Goal: Ask a question: Seek information or help from site administrators or community

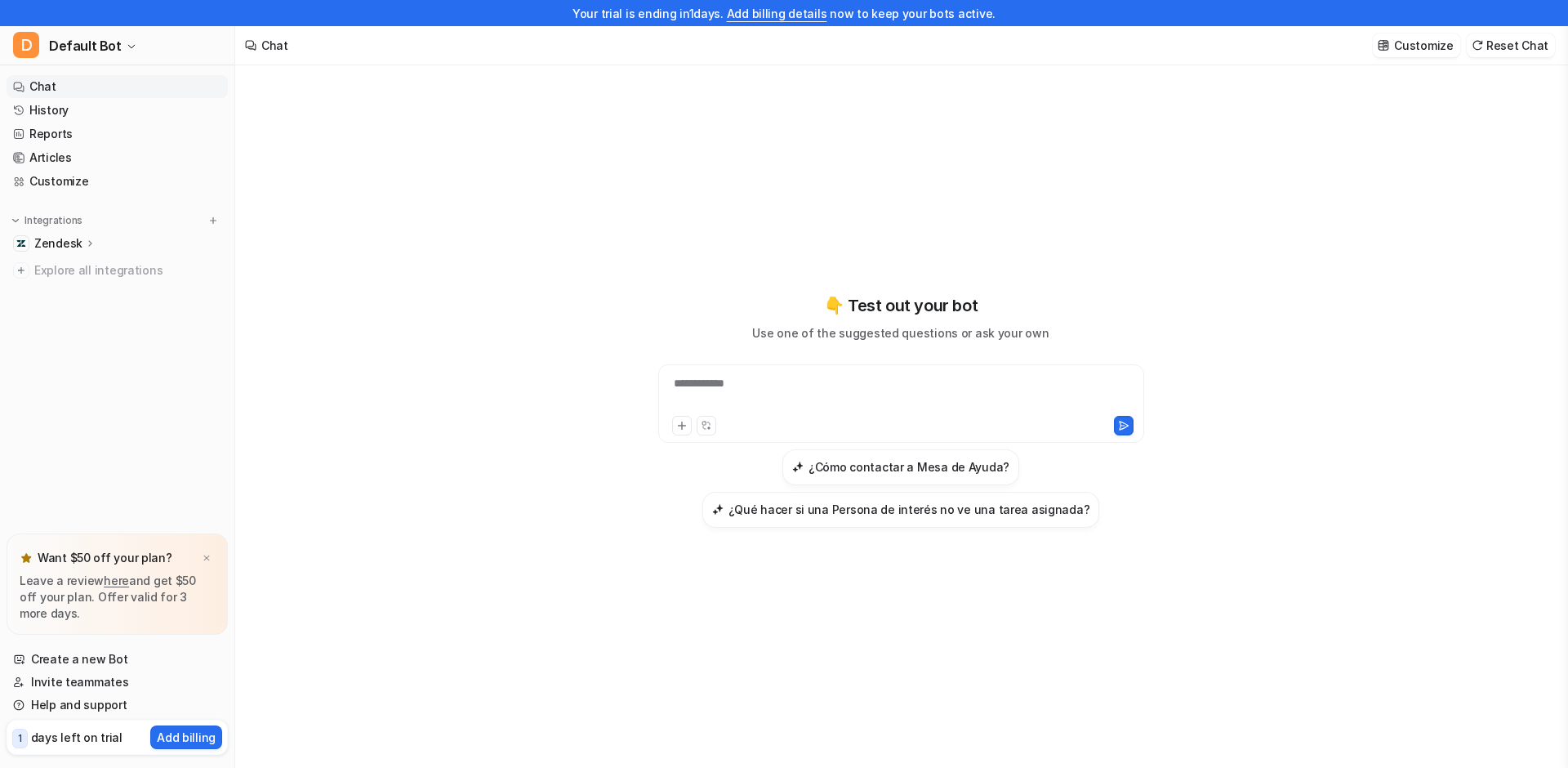
click at [61, 237] on p "Zendesk" at bounding box center [58, 243] width 48 height 16
click at [67, 267] on p "Overview" at bounding box center [72, 267] width 52 height 16
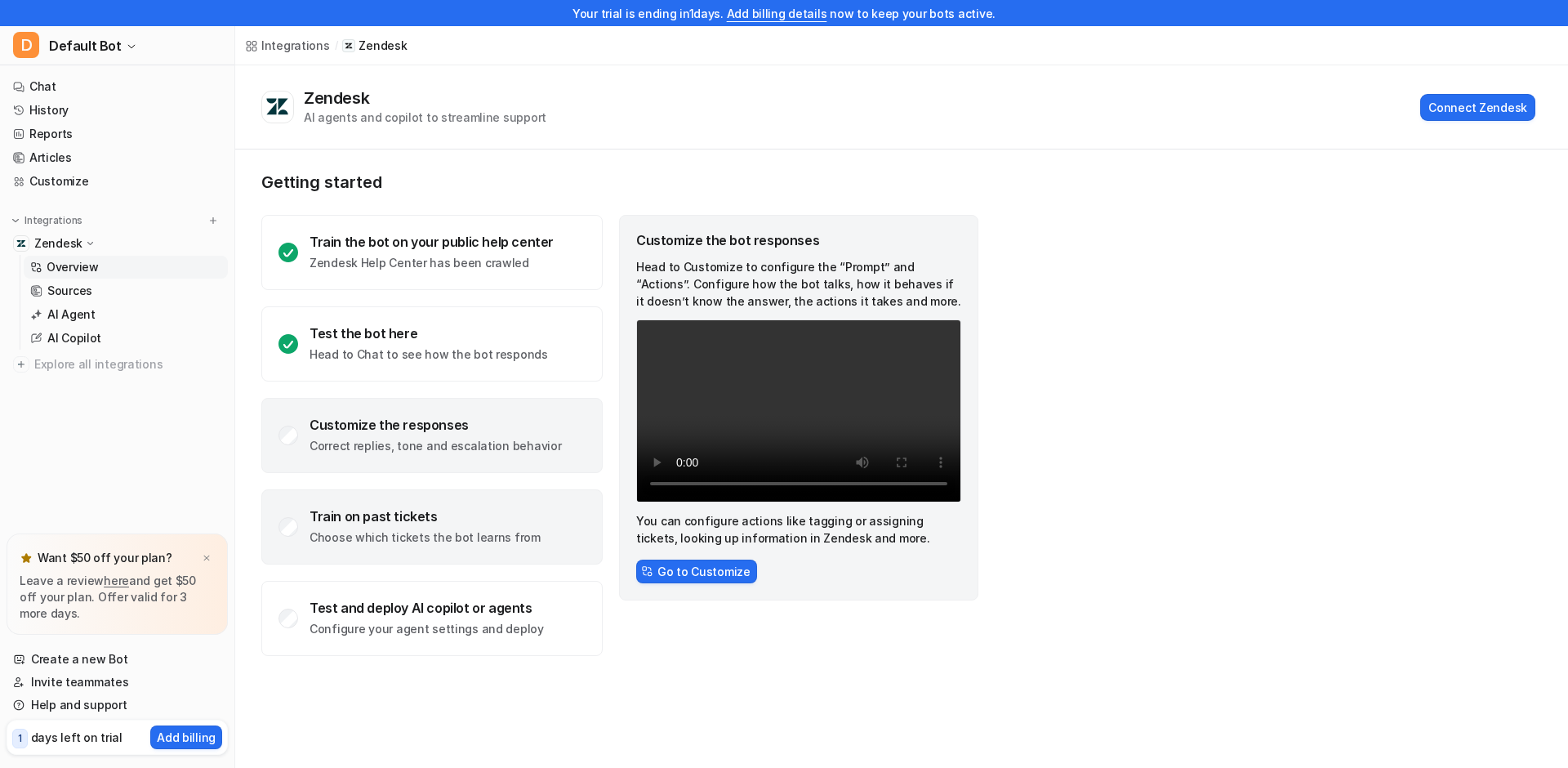
click at [383, 524] on div "Train on past tickets" at bounding box center [425, 517] width 231 height 16
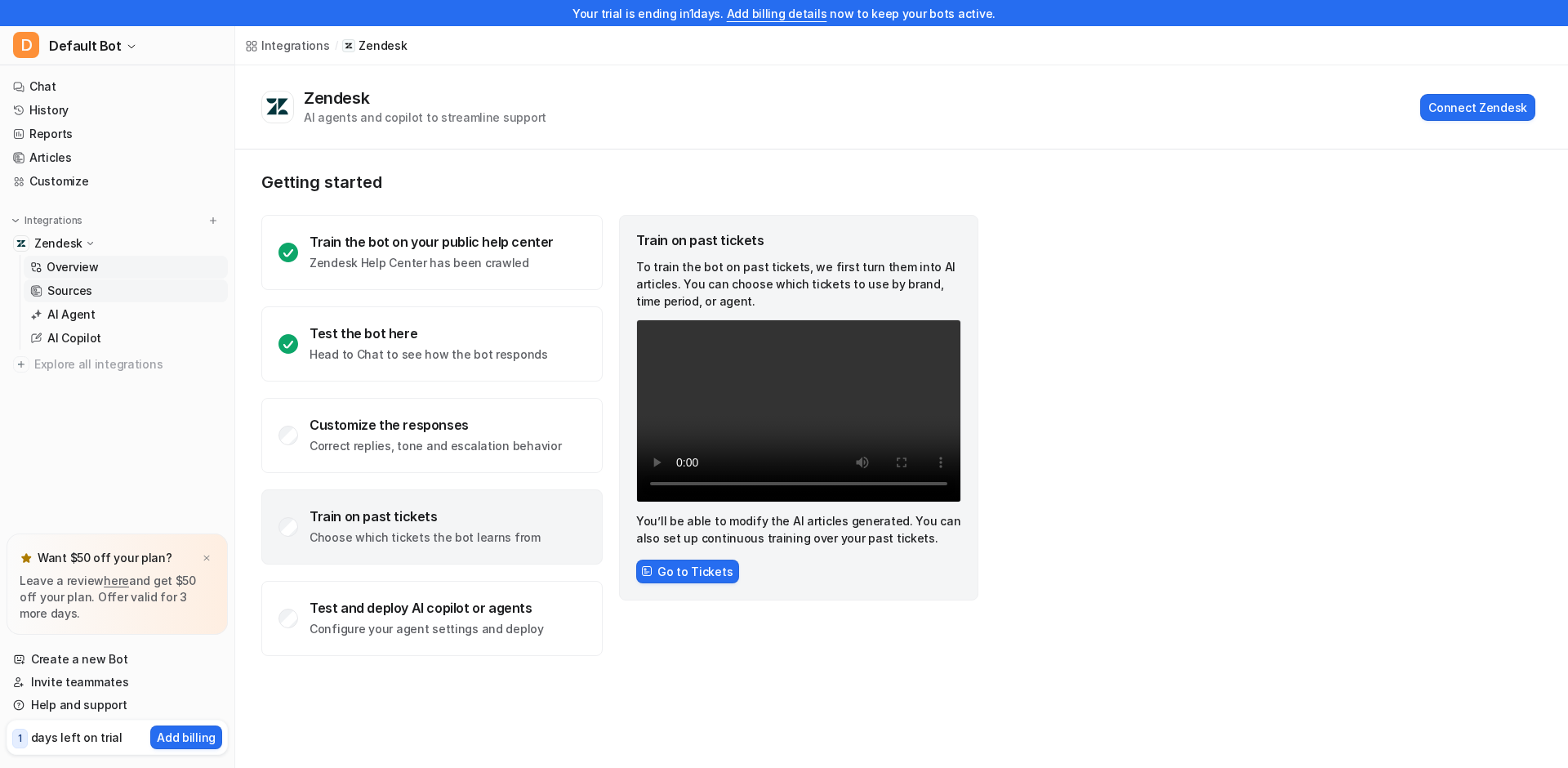
click at [71, 291] on p "Sources" at bounding box center [70, 290] width 45 height 16
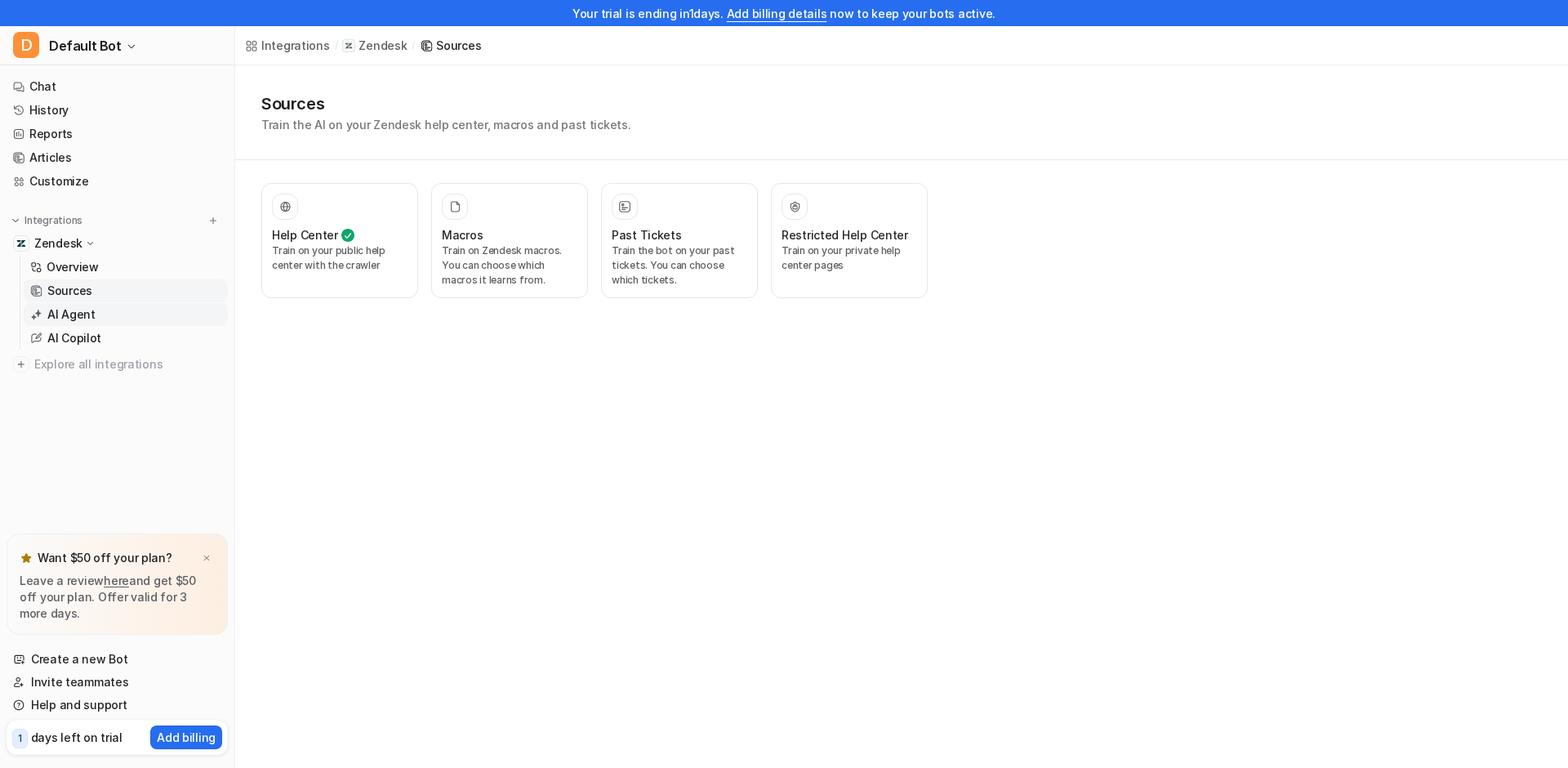
click at [118, 317] on link "AI Agent" at bounding box center [126, 314] width 204 height 23
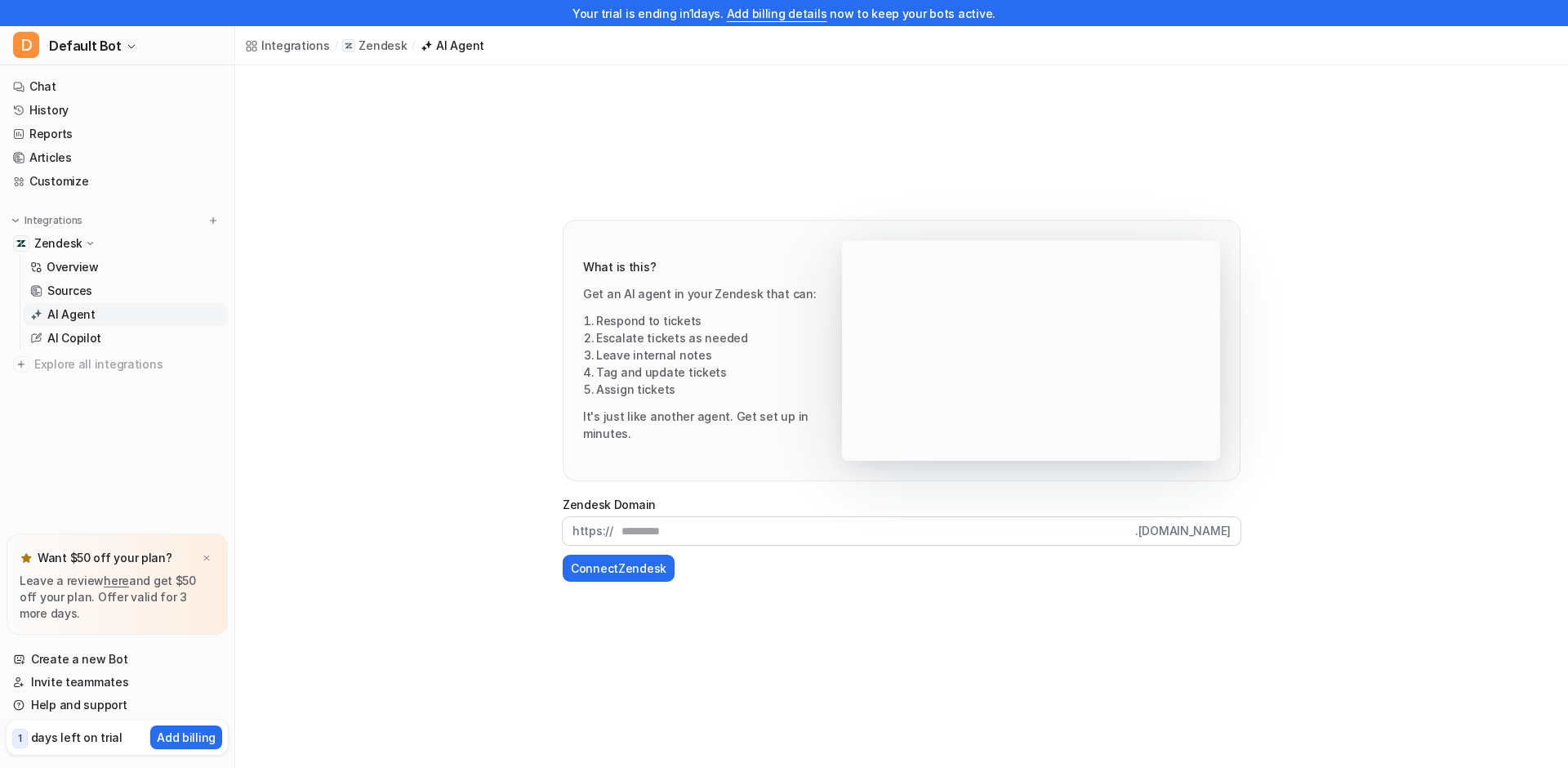
drag, startPoint x: 1079, startPoint y: 374, endPoint x: 1046, endPoint y: 392, distance: 37.6
click at [1079, 374] on video "Your browser does not support the video tag." at bounding box center [1031, 350] width 378 height 221
click at [1041, 366] on video "Your browser does not support the video tag." at bounding box center [1031, 350] width 378 height 221
click at [90, 330] on p "AI Copilot" at bounding box center [74, 338] width 54 height 16
click at [89, 338] on p "AI Copilot" at bounding box center [74, 338] width 54 height 16
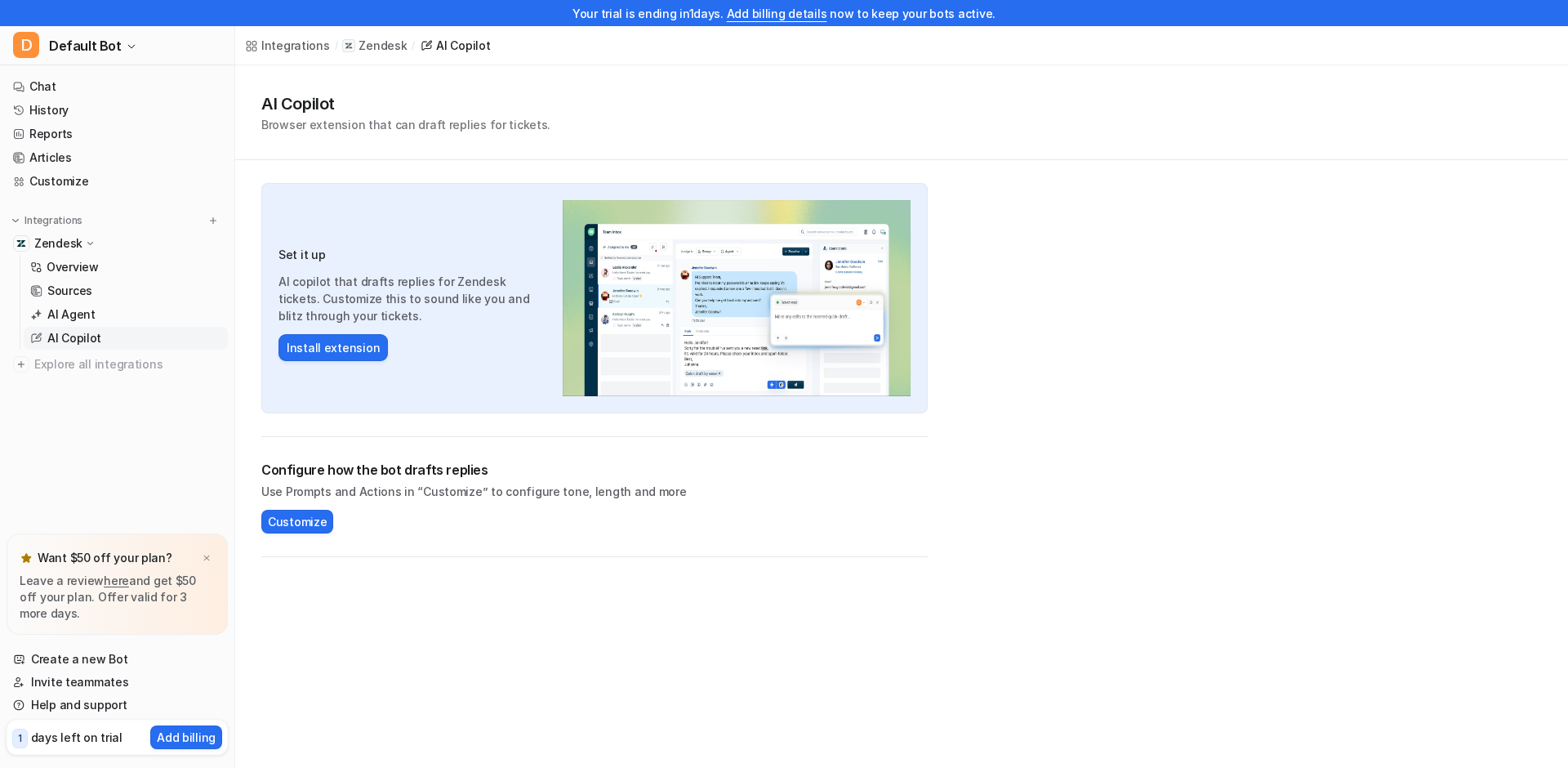
click at [770, 340] on img at bounding box center [736, 298] width 348 height 196
click at [711, 366] on img at bounding box center [736, 298] width 348 height 196
click at [759, 282] on img at bounding box center [736, 298] width 348 height 196
click at [78, 316] on p "AI Agent" at bounding box center [71, 315] width 48 height 16
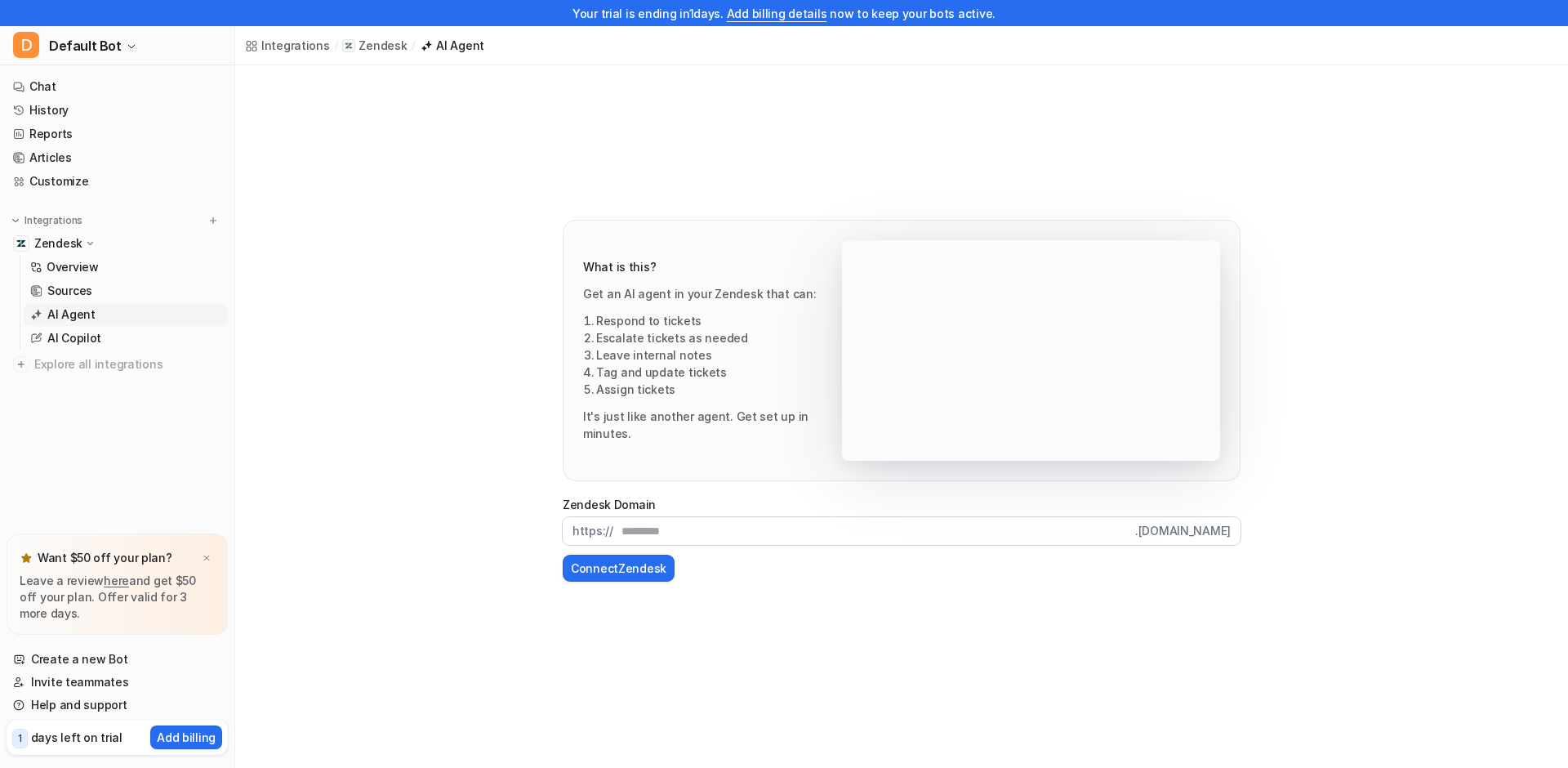
click at [1031, 382] on video "Your browser does not support the video tag." at bounding box center [1031, 350] width 378 height 221
drag, startPoint x: 954, startPoint y: 397, endPoint x: 987, endPoint y: 403, distance: 33.5
click at [954, 397] on video "Your browser does not support the video tag." at bounding box center [1031, 350] width 378 height 221
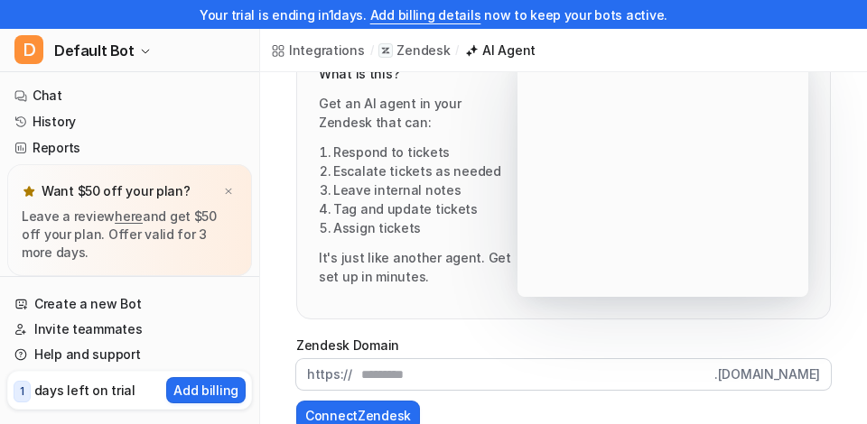
click at [606, 191] on video "Your browser does not support the video tag." at bounding box center [662, 175] width 291 height 244
click at [583, 210] on video "Your browser does not support the video tag." at bounding box center [662, 175] width 291 height 244
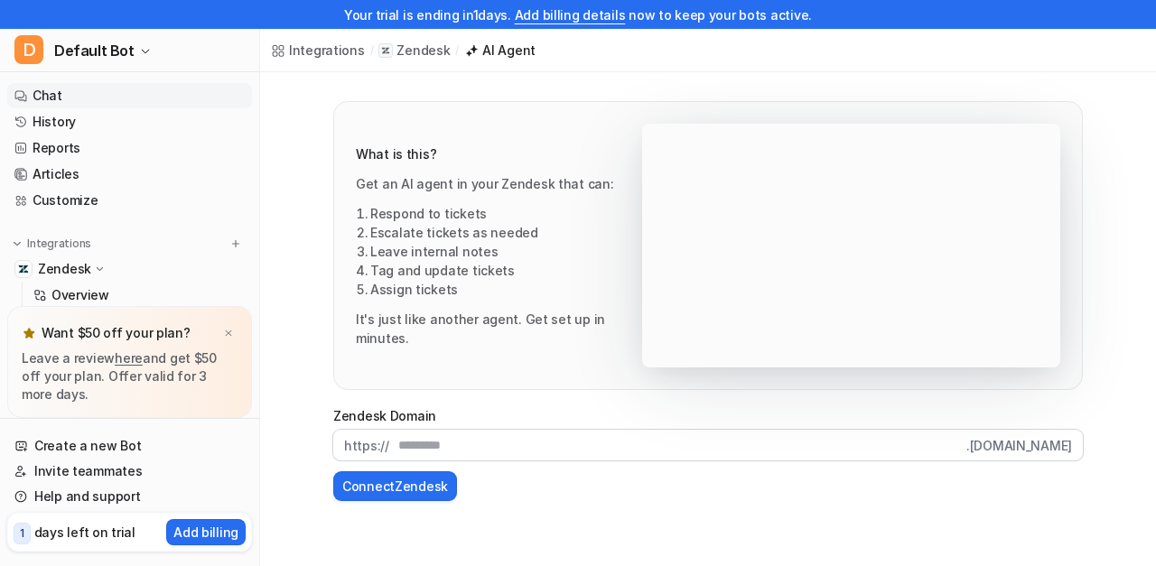
click at [51, 91] on link "Chat" at bounding box center [129, 95] width 245 height 25
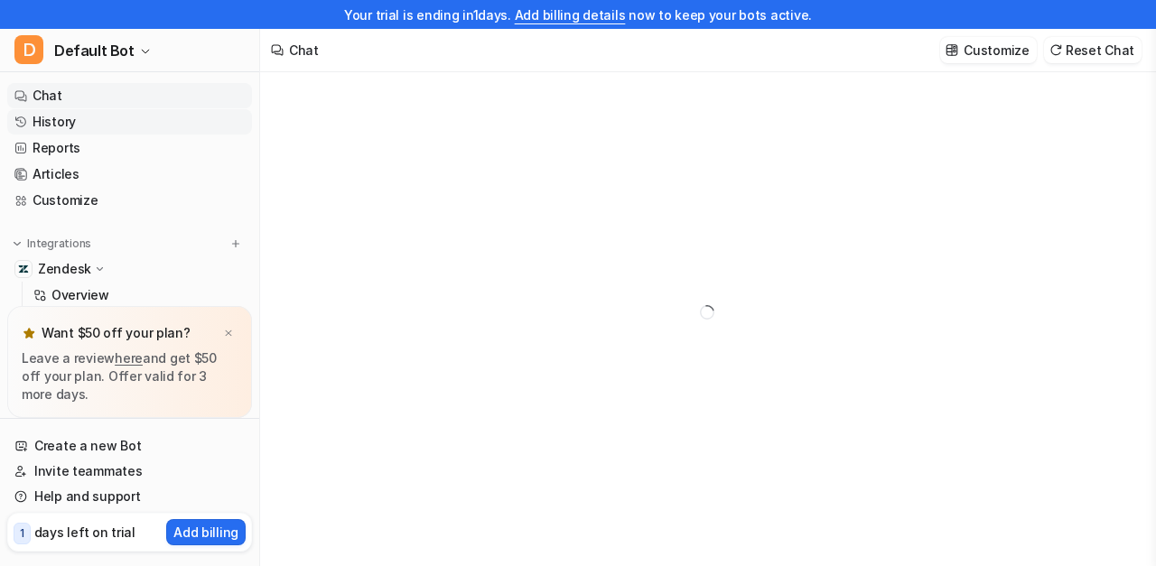
click at [67, 126] on link "History" at bounding box center [129, 121] width 245 height 25
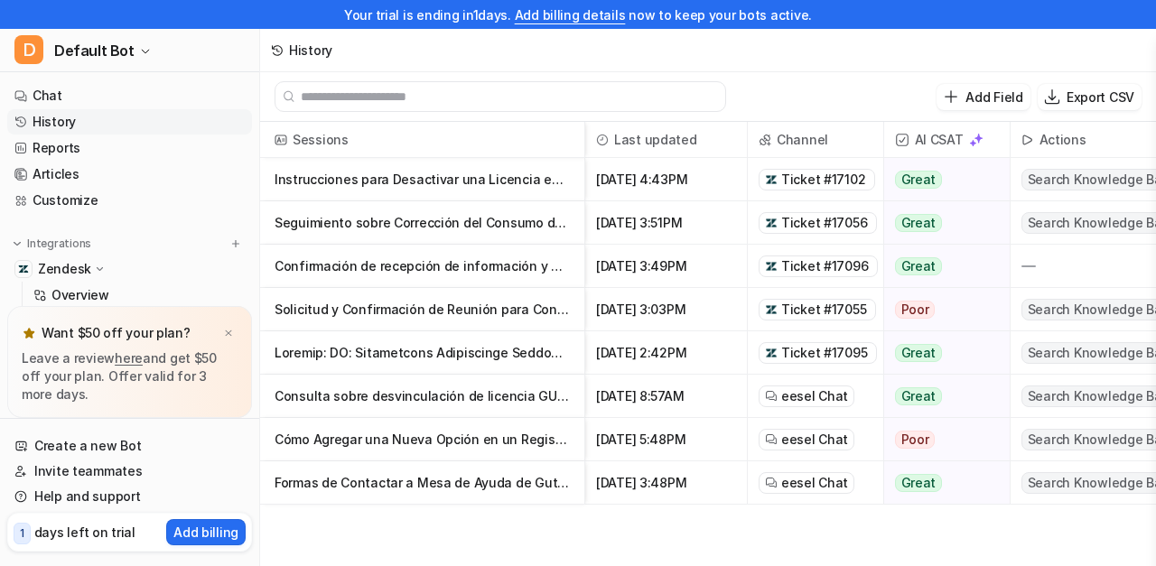
click at [439, 187] on p "Instrucciones para Desactivar una Licencia en la Plataforma" at bounding box center [422, 179] width 295 height 43
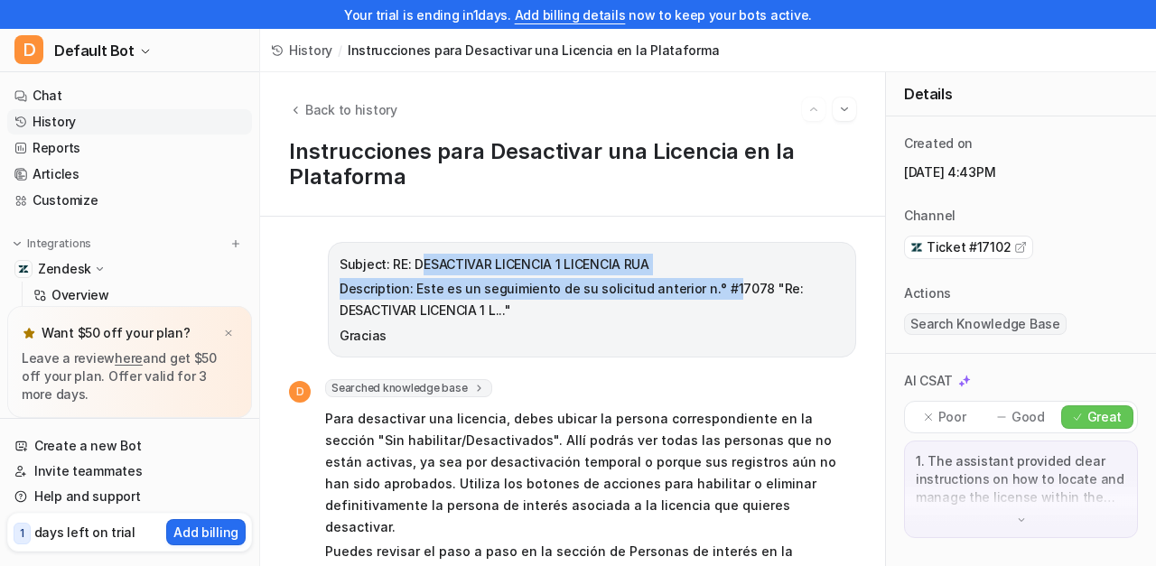
drag, startPoint x: 431, startPoint y: 259, endPoint x: 629, endPoint y: 320, distance: 207.7
click at [715, 280] on span "Subject: RE: DESACTIVAR LICENCIA 1 LICENCIA RUA Description: Este es un seguimi…" at bounding box center [592, 300] width 505 height 93
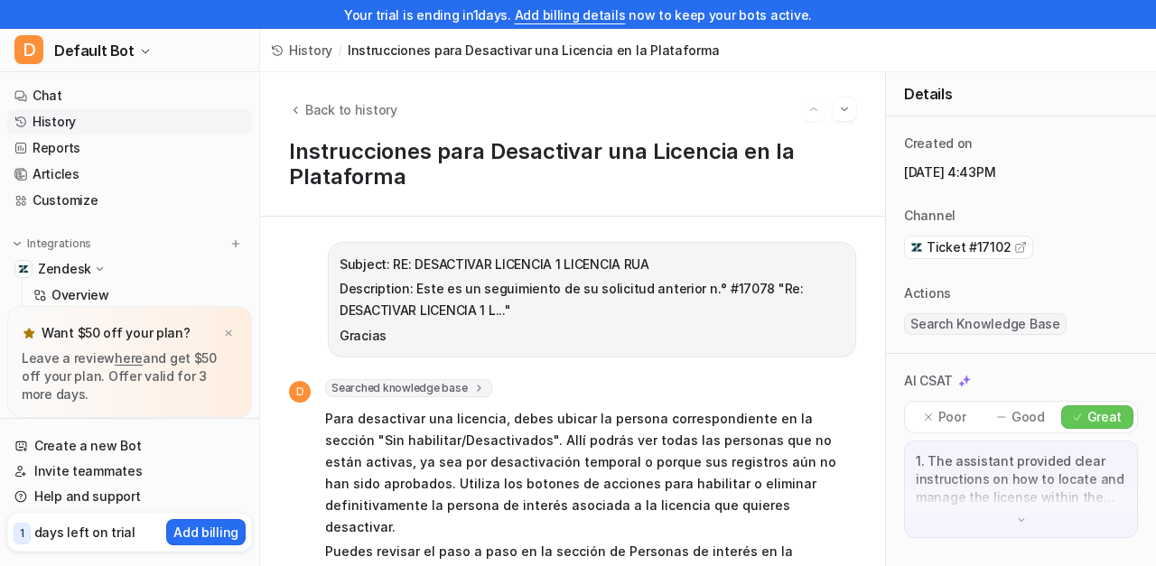
click at [617, 325] on p "Gracias" at bounding box center [592, 336] width 505 height 22
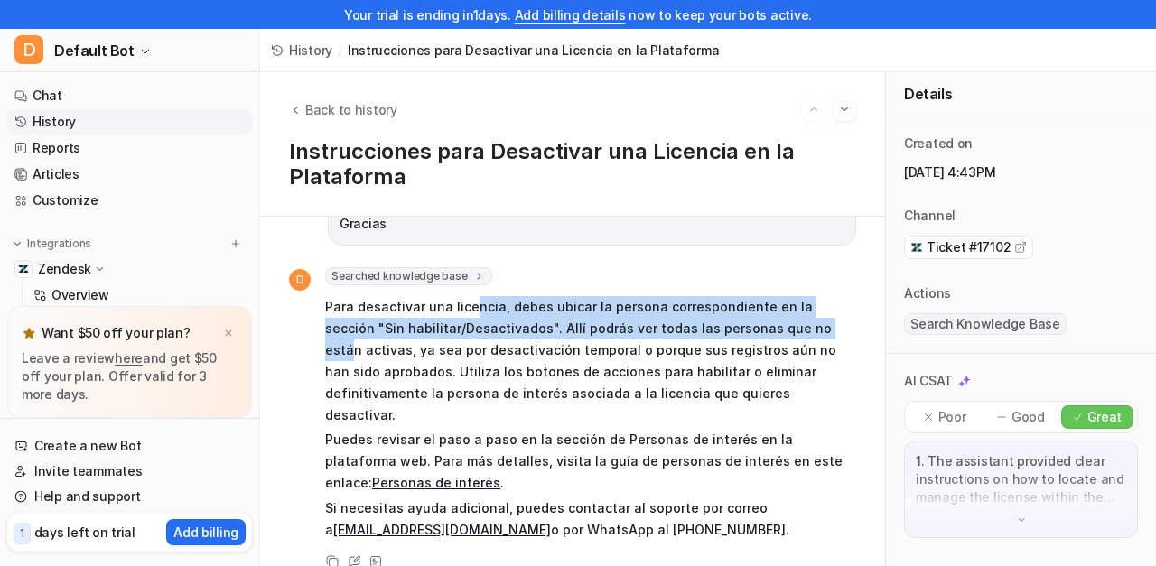
drag, startPoint x: 472, startPoint y: 315, endPoint x: 778, endPoint y: 321, distance: 306.2
click at [780, 321] on p "Para desactivar una licencia, debes ubicar la persona correspondiente en la sec…" at bounding box center [589, 361] width 528 height 130
click at [64, 122] on link "History" at bounding box center [129, 121] width 245 height 25
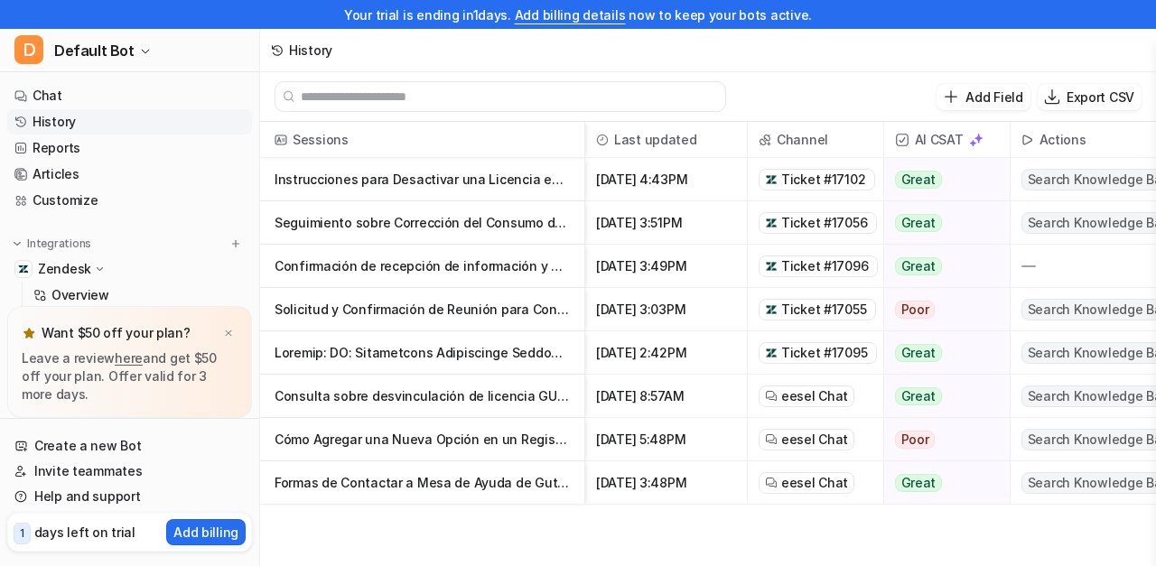
click at [470, 365] on p at bounding box center [422, 352] width 295 height 43
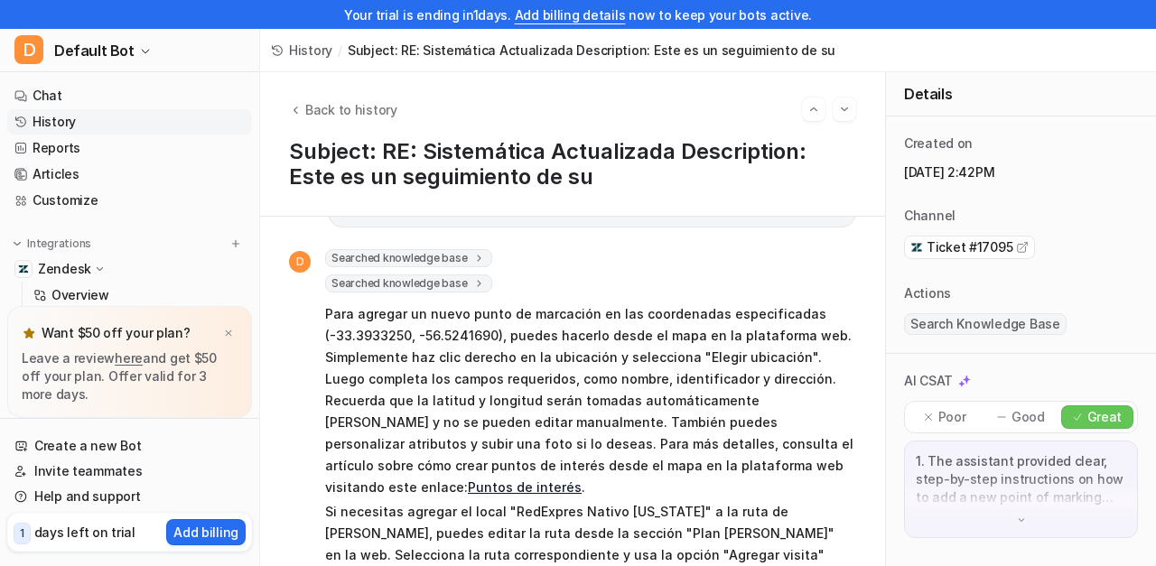
scroll to position [2108, 0]
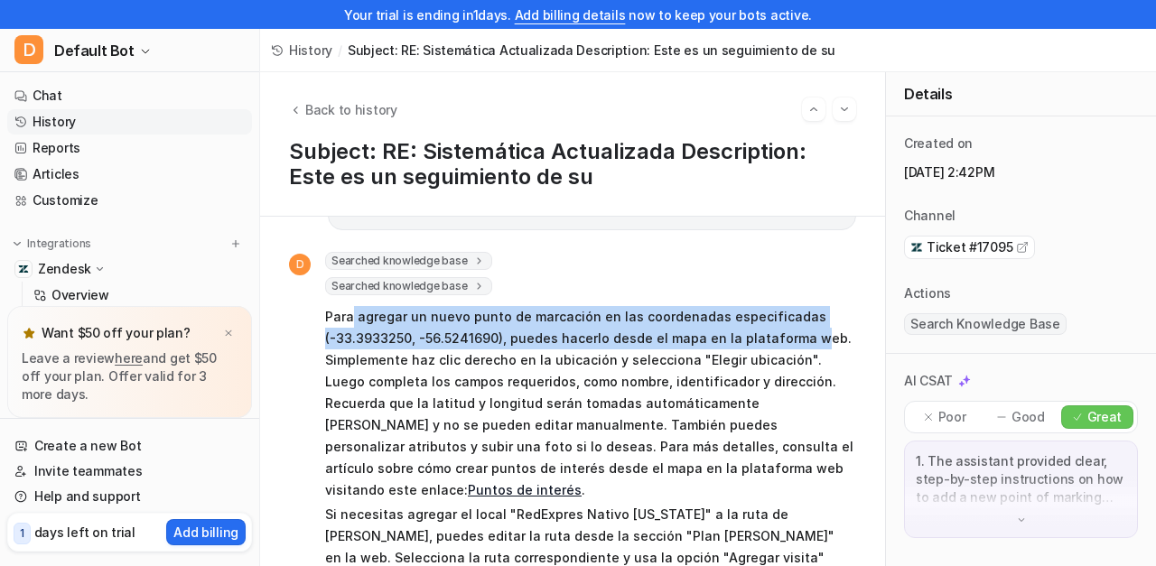
drag, startPoint x: 353, startPoint y: 267, endPoint x: 765, endPoint y: 344, distance: 418.8
click at [807, 306] on p "Para agregar un nuevo punto de marcación en las coordenadas especificadas (-33.…" at bounding box center [589, 403] width 528 height 195
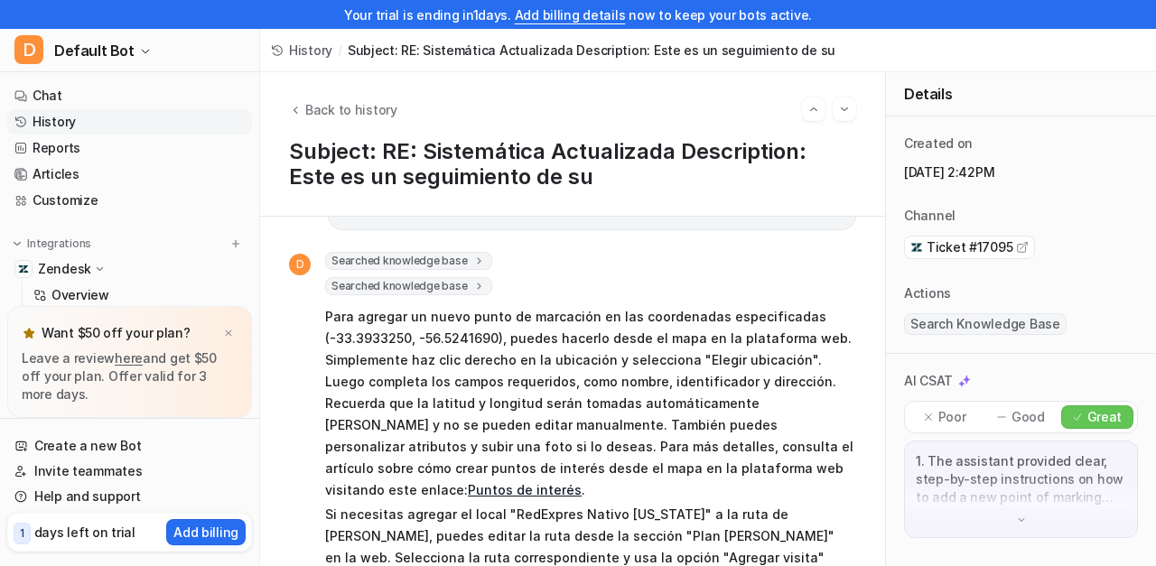
click at [731, 375] on p "Para agregar un nuevo punto de marcación en las coordenadas especificadas (-33.…" at bounding box center [589, 403] width 528 height 195
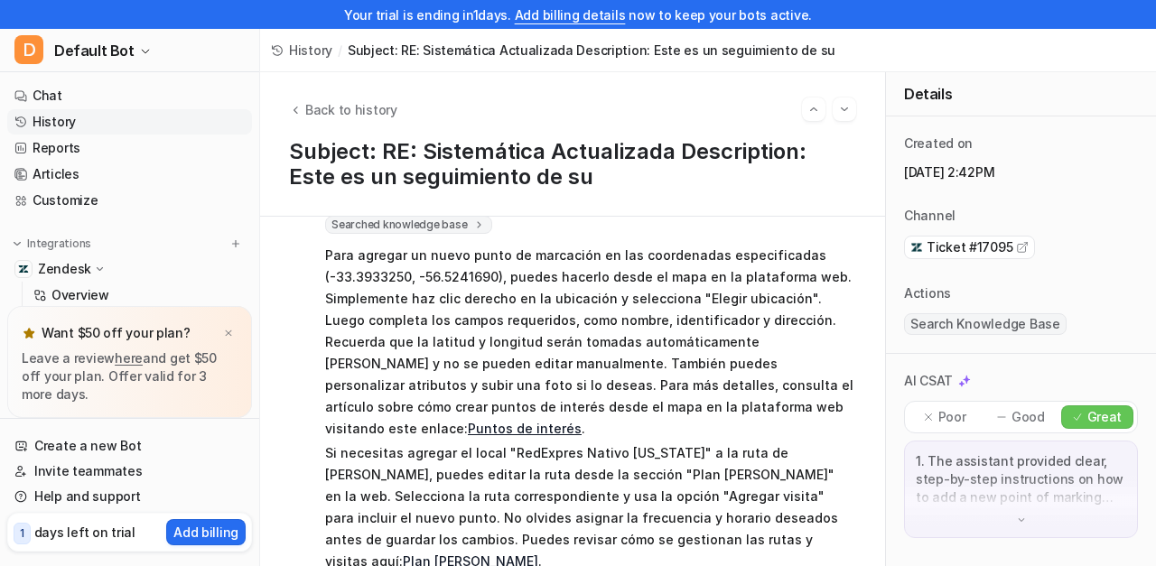
scroll to position [2182, 0]
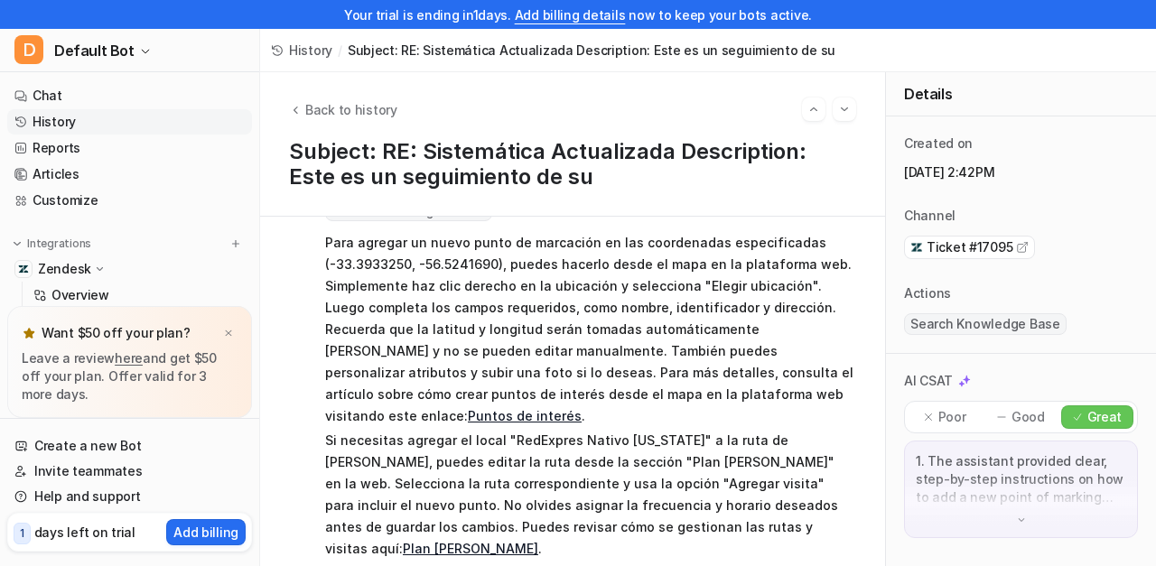
click at [67, 124] on link "History" at bounding box center [129, 121] width 245 height 25
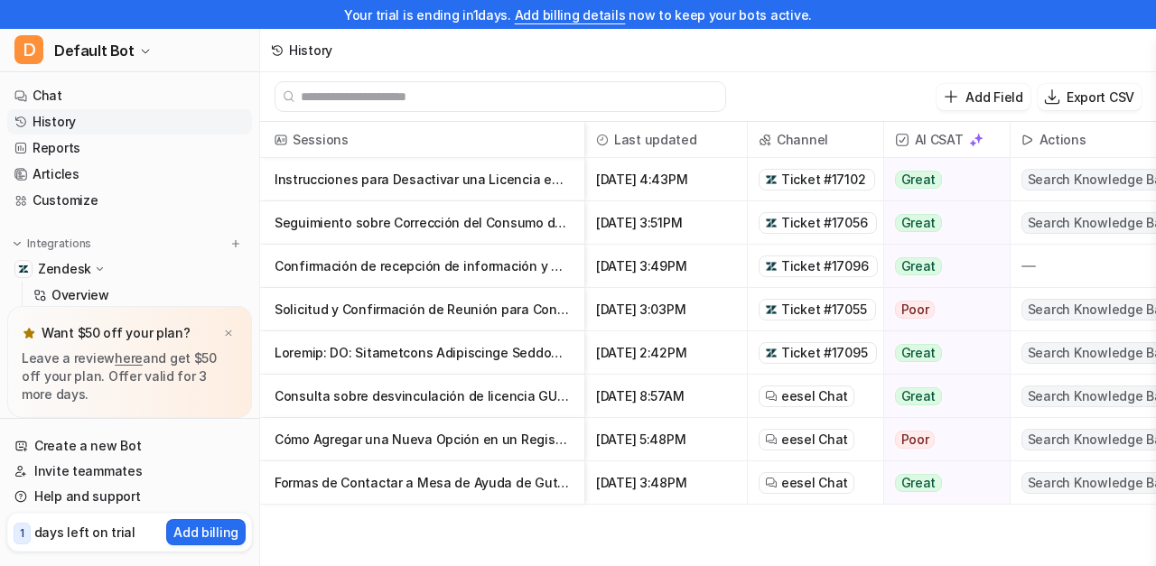
click at [402, 476] on p "Formas de Contactar a Mesa de Ayuda de Gutrade" at bounding box center [422, 482] width 295 height 43
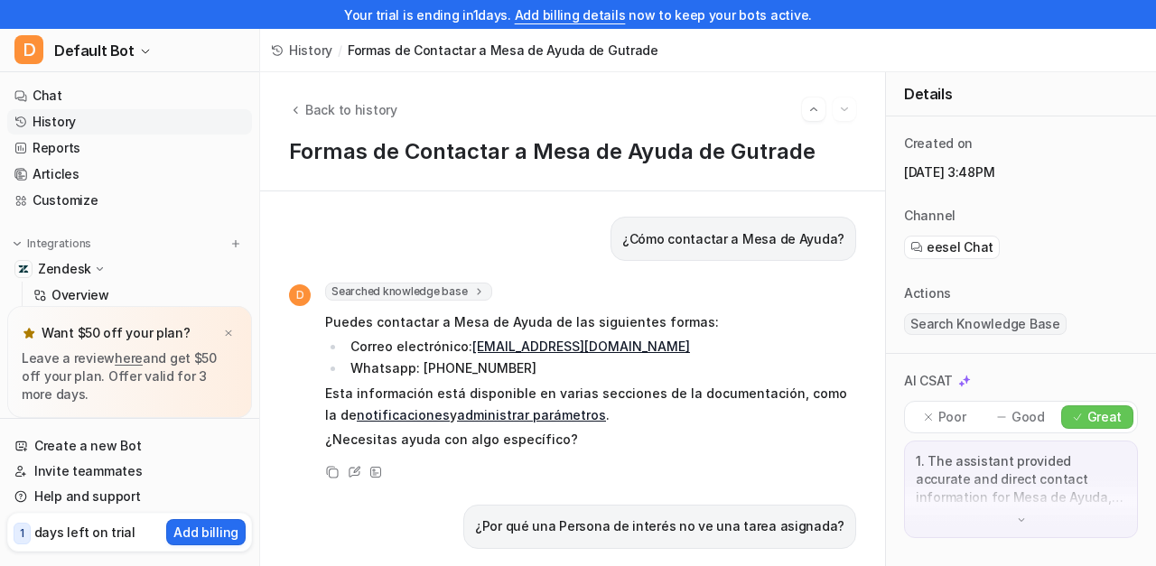
click at [56, 126] on link "History" at bounding box center [129, 121] width 245 height 25
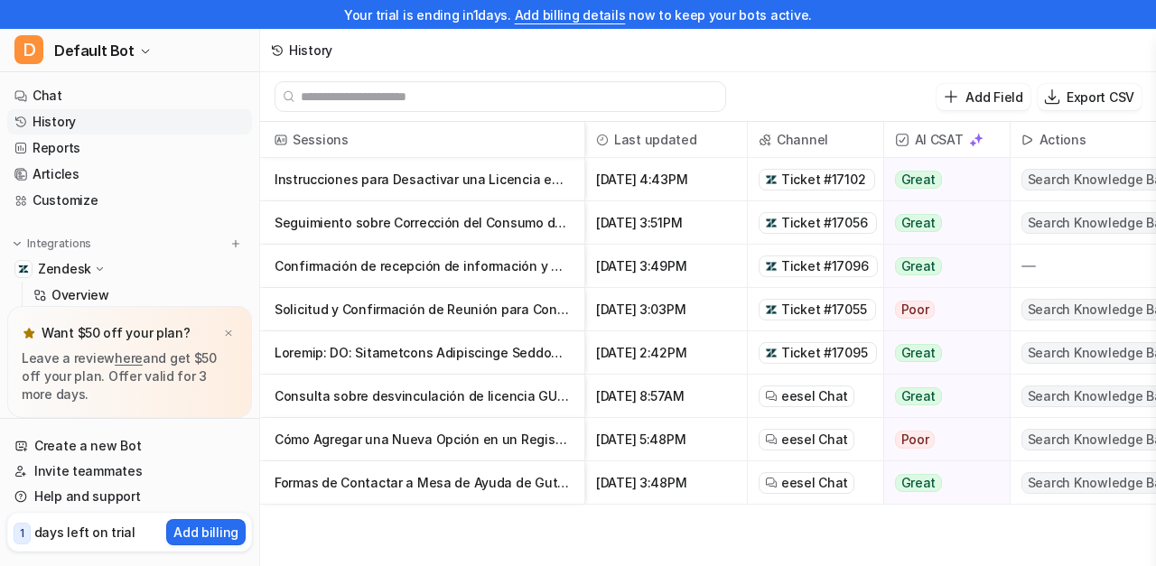
click at [395, 430] on p "Cómo Agregar una Nueva Opción en un Registro Fotográfico de Mobiliario TCL" at bounding box center [422, 439] width 295 height 43
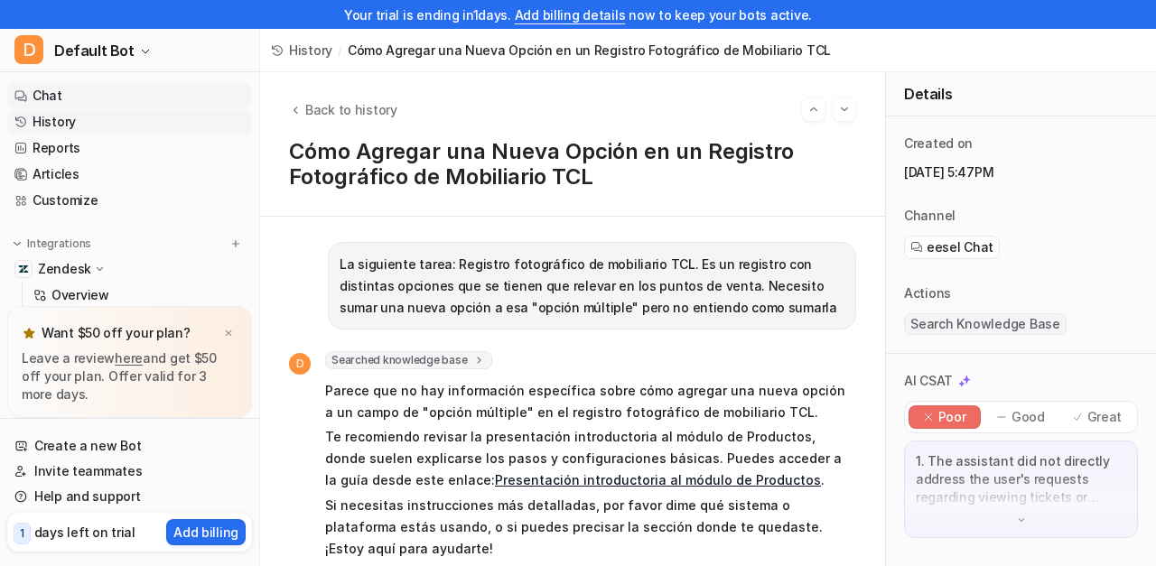
click at [60, 95] on link "Chat" at bounding box center [129, 95] width 245 height 25
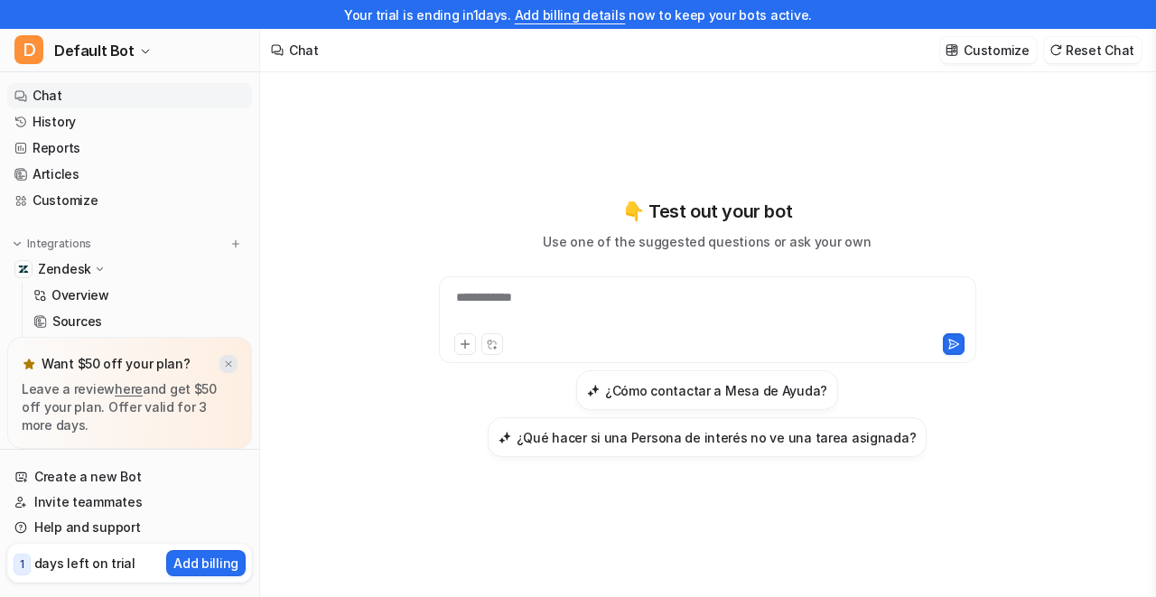
scroll to position [4, 0]
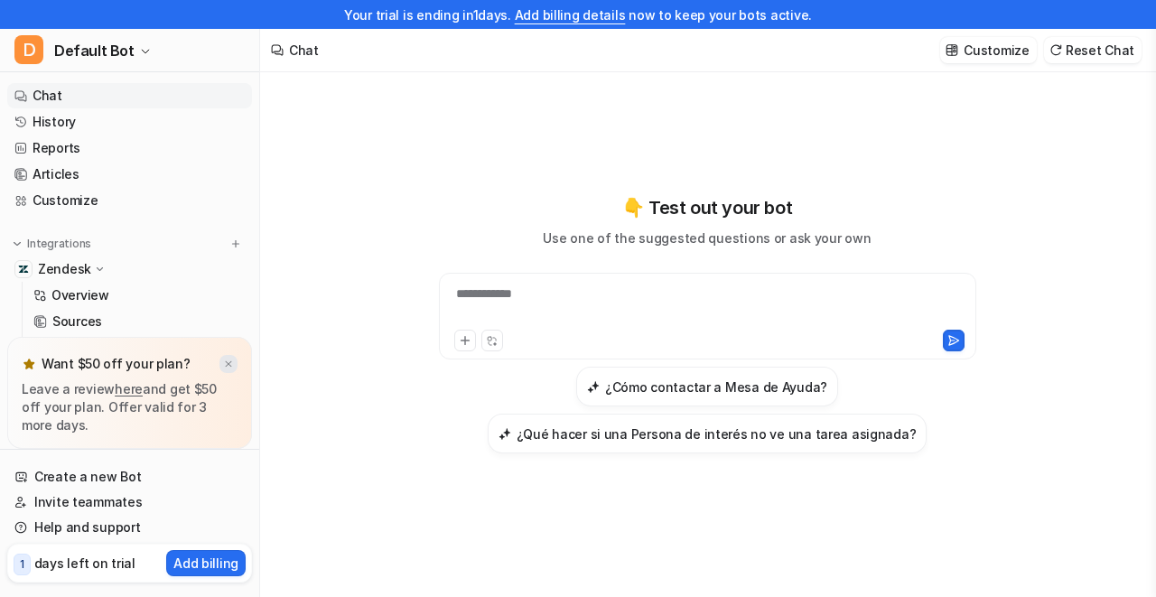
click at [233, 362] on img at bounding box center [228, 364] width 11 height 12
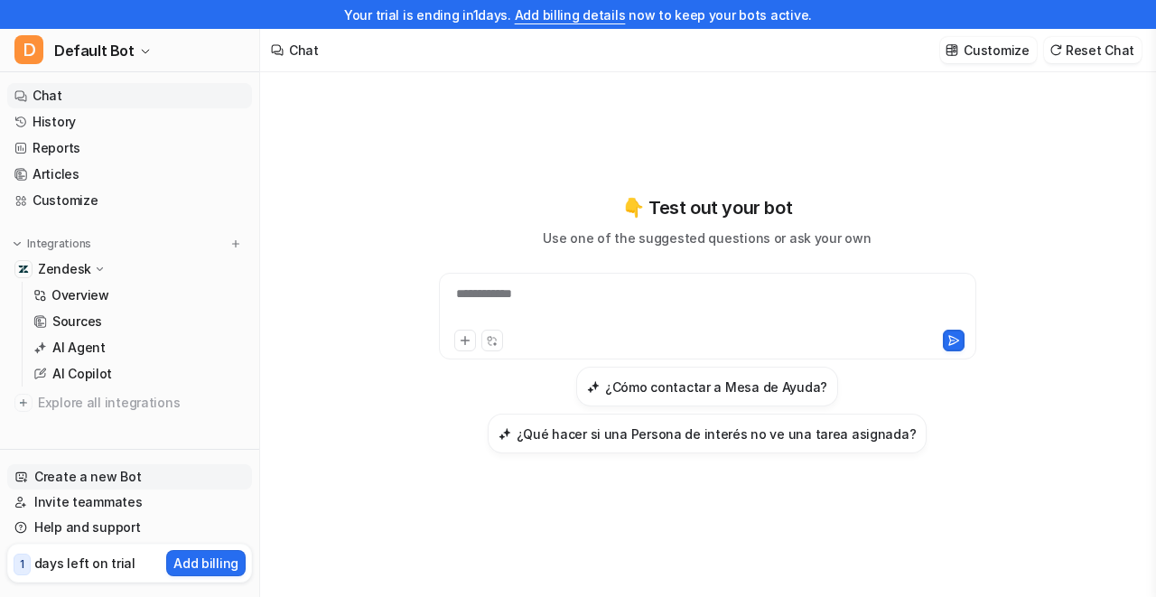
click at [142, 480] on link "Create a new Bot" at bounding box center [129, 476] width 245 height 25
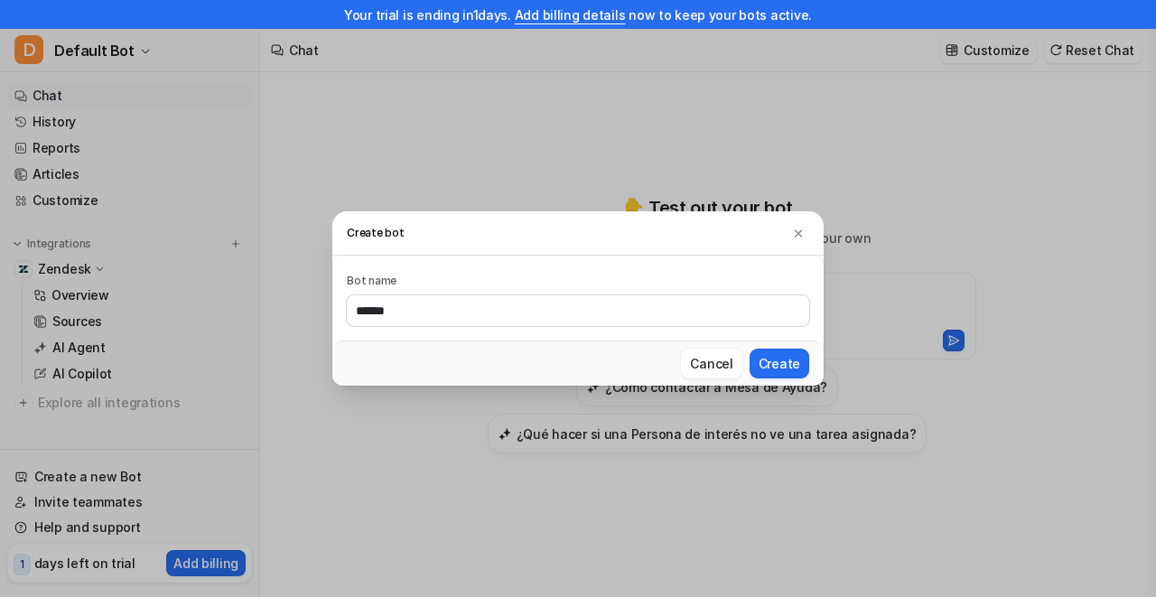
type input "******"
click at [749, 349] on button "Create" at bounding box center [779, 364] width 60 height 30
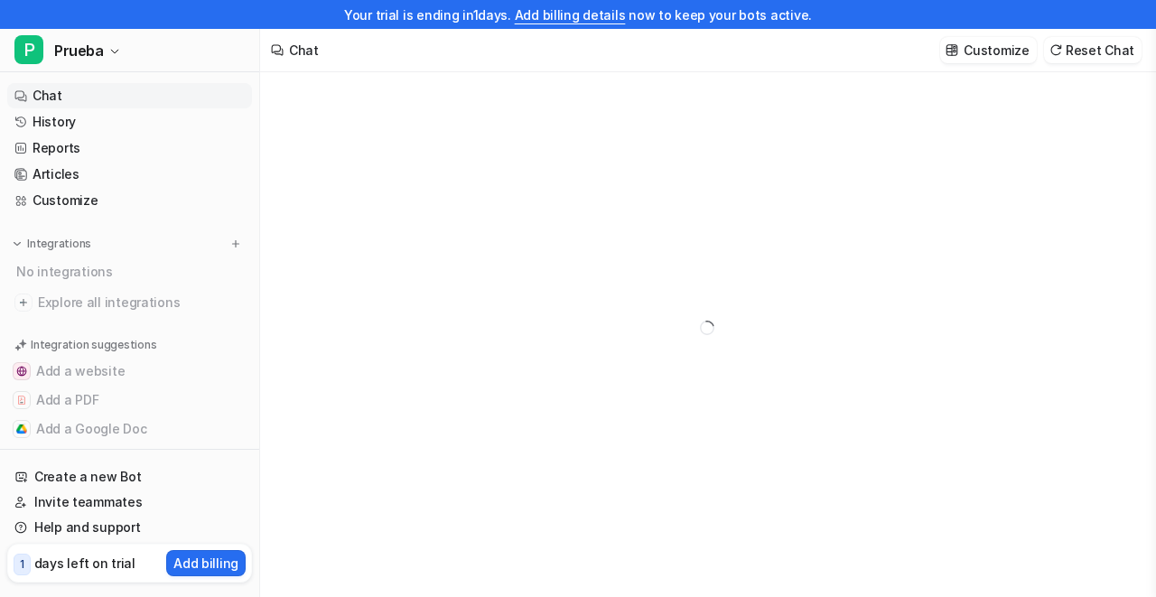
type textarea "**********"
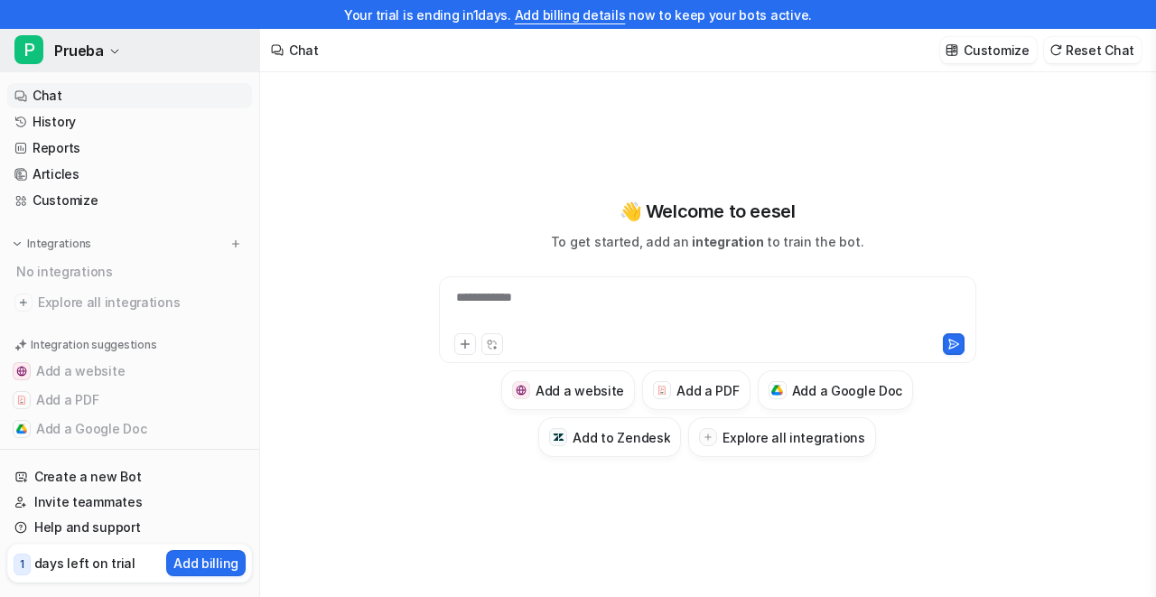
click at [112, 51] on icon "button" at bounding box center [114, 51] width 11 height 11
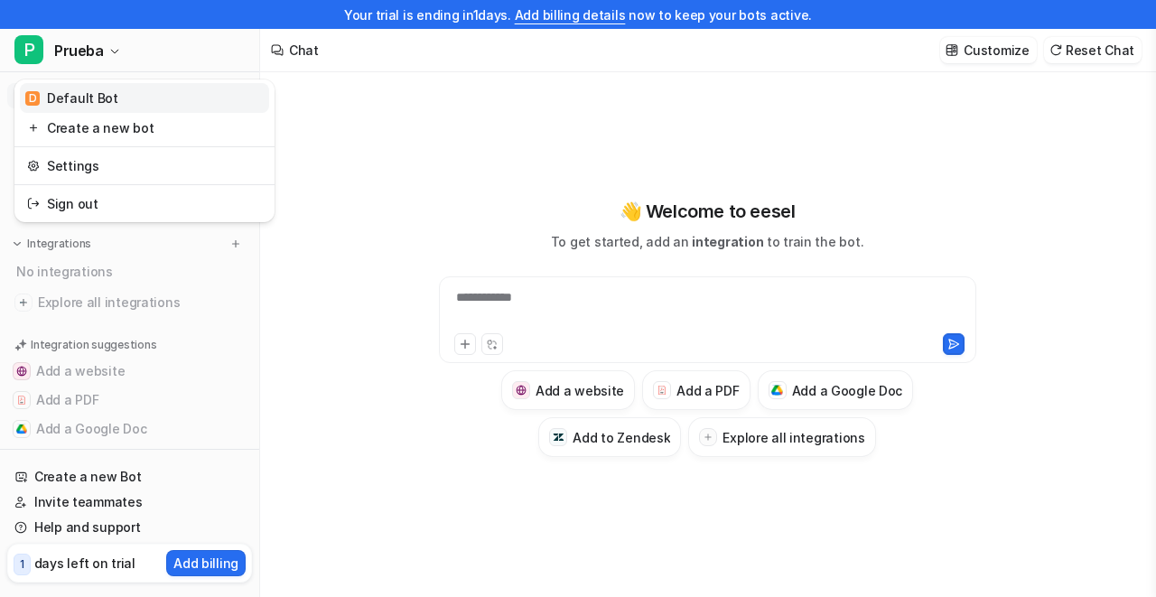
click at [108, 97] on div "D Default Bot" at bounding box center [71, 97] width 93 height 19
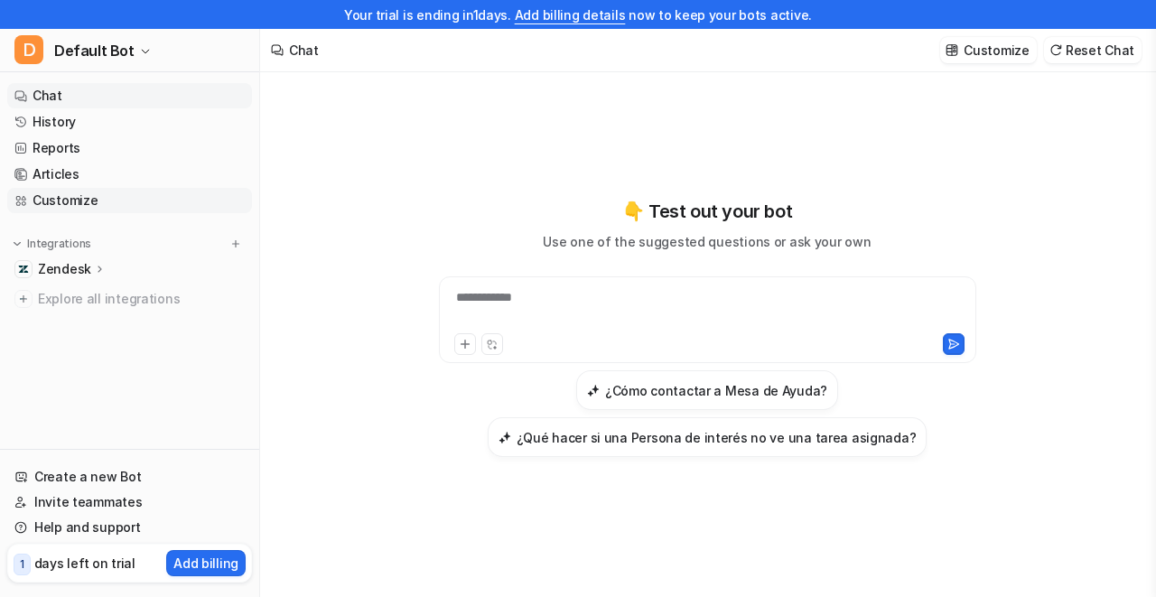
click at [142, 203] on link "Customize" at bounding box center [129, 200] width 245 height 25
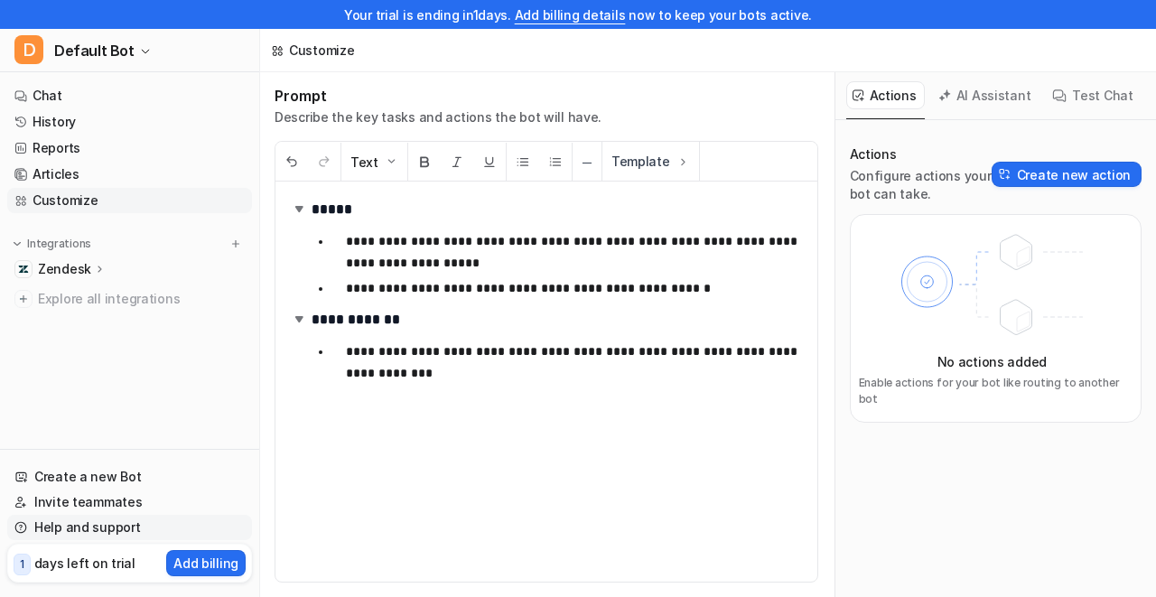
click at [80, 532] on link "Help and support" at bounding box center [129, 527] width 245 height 25
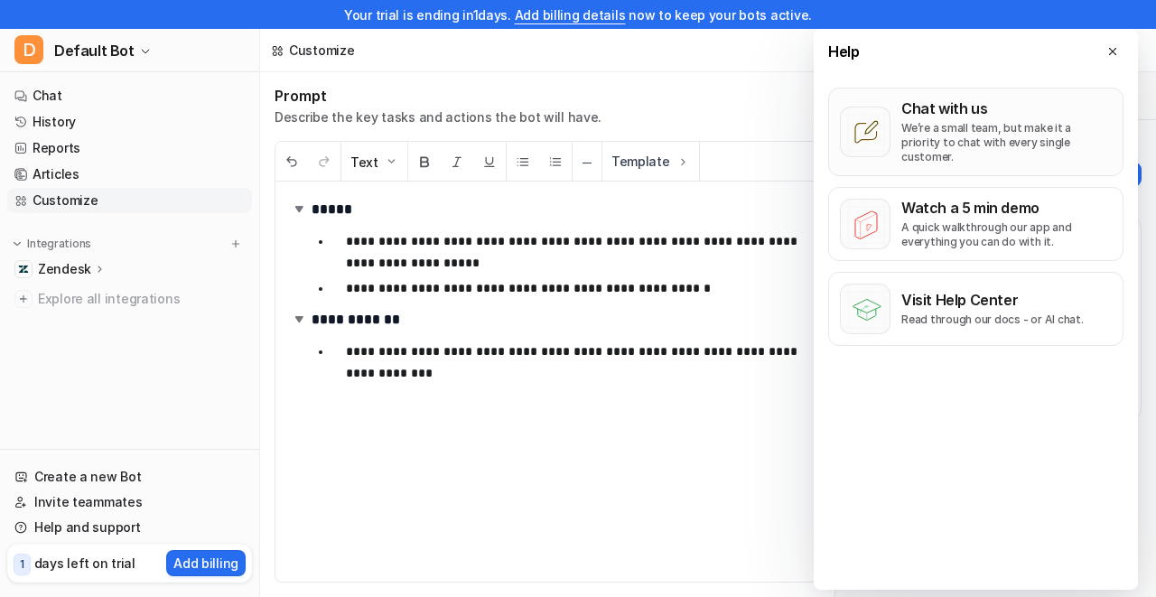
click at [1003, 111] on p "Chat with us" at bounding box center [1006, 108] width 210 height 18
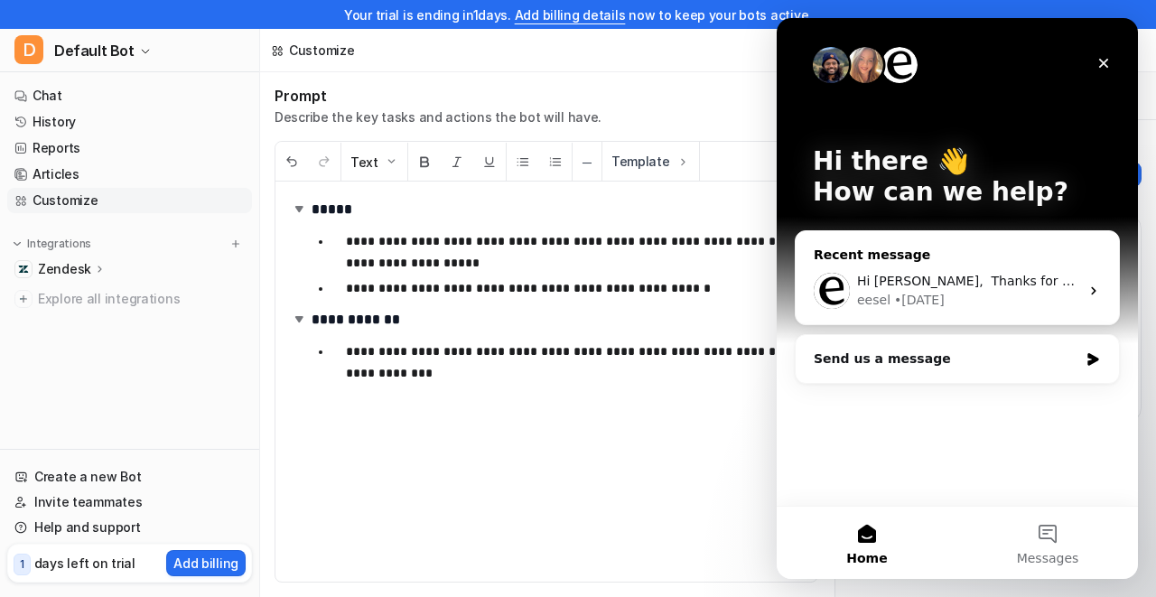
click at [959, 291] on div "eesel • [DATE]" at bounding box center [968, 300] width 222 height 19
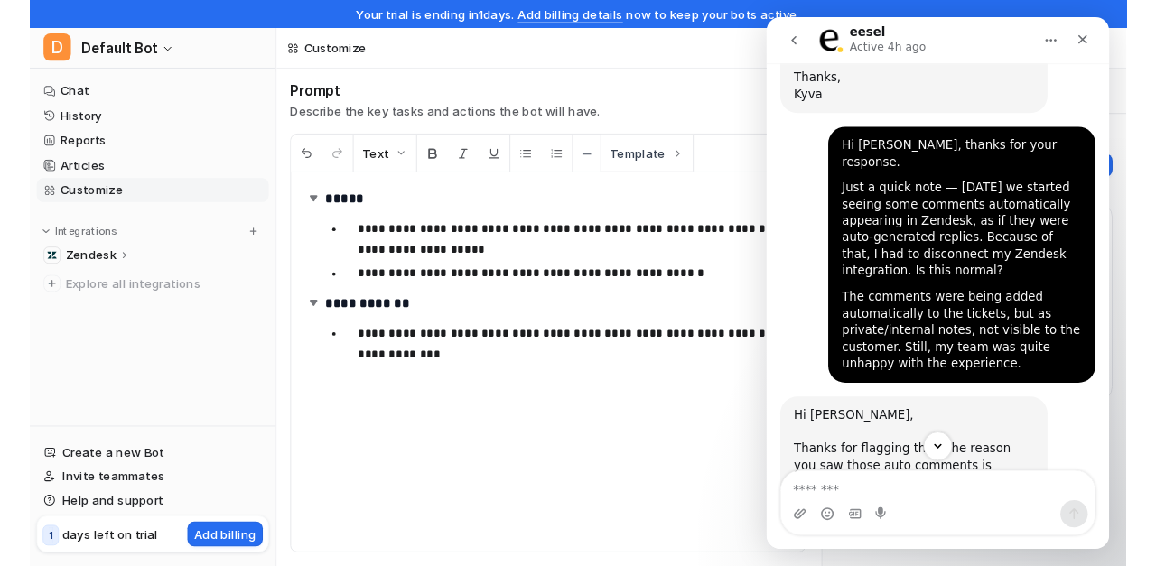
scroll to position [2241, 0]
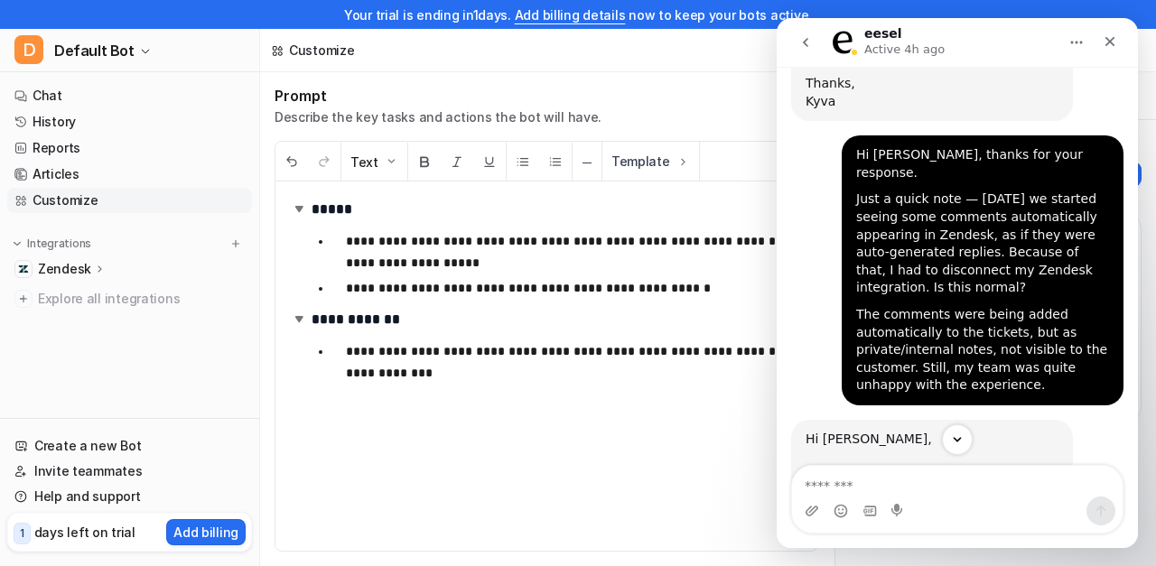
drag, startPoint x: 812, startPoint y: 265, endPoint x: 936, endPoint y: 266, distance: 124.6
click at [936, 466] on div "Thanks for flagging this! The reason you saw those auto comments is because the…" at bounding box center [931, 545] width 253 height 159
drag, startPoint x: 958, startPoint y: 265, endPoint x: 999, endPoint y: 277, distance: 42.3
click at [1047, 466] on div "Thanks for flagging this! The reason you saw those auto comments is because the…" at bounding box center [931, 545] width 253 height 159
drag, startPoint x: 835, startPoint y: 283, endPoint x: 868, endPoint y: 281, distance: 32.6
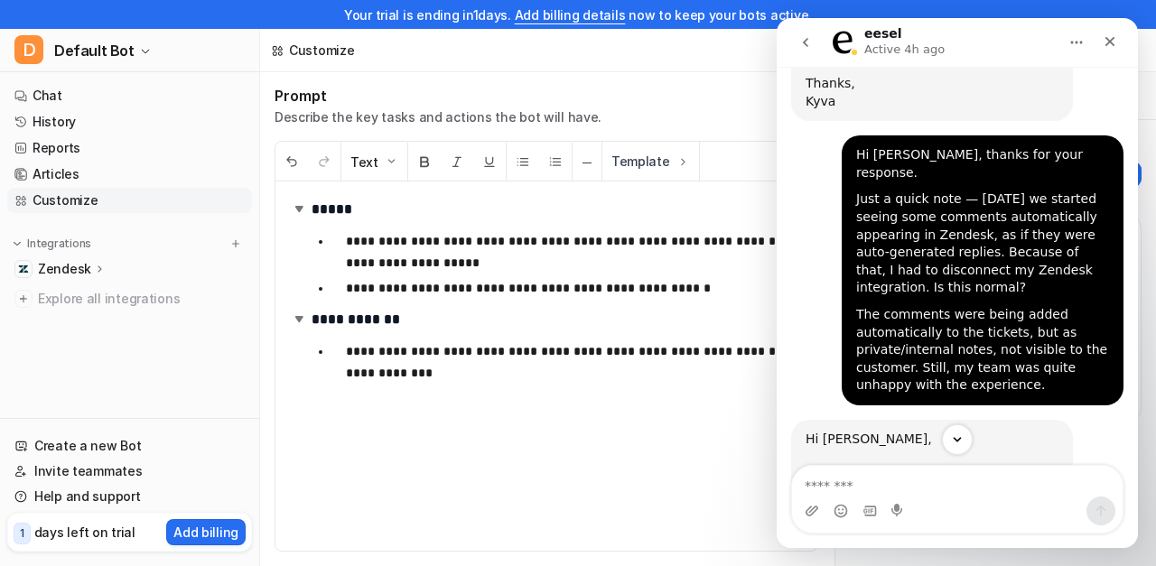
click at [868, 466] on div "Thanks for flagging this! The reason you saw those auto comments is because the…" at bounding box center [931, 545] width 253 height 159
click at [879, 466] on div "Thanks for flagging this! The reason you saw those auto comments is because the…" at bounding box center [931, 545] width 253 height 159
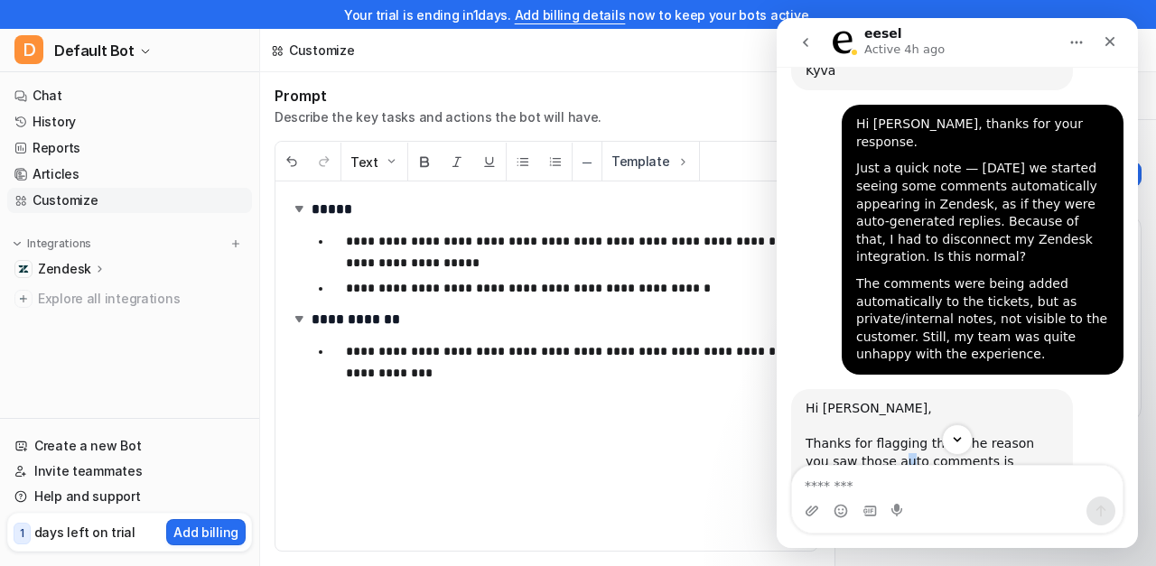
scroll to position [2268, 0]
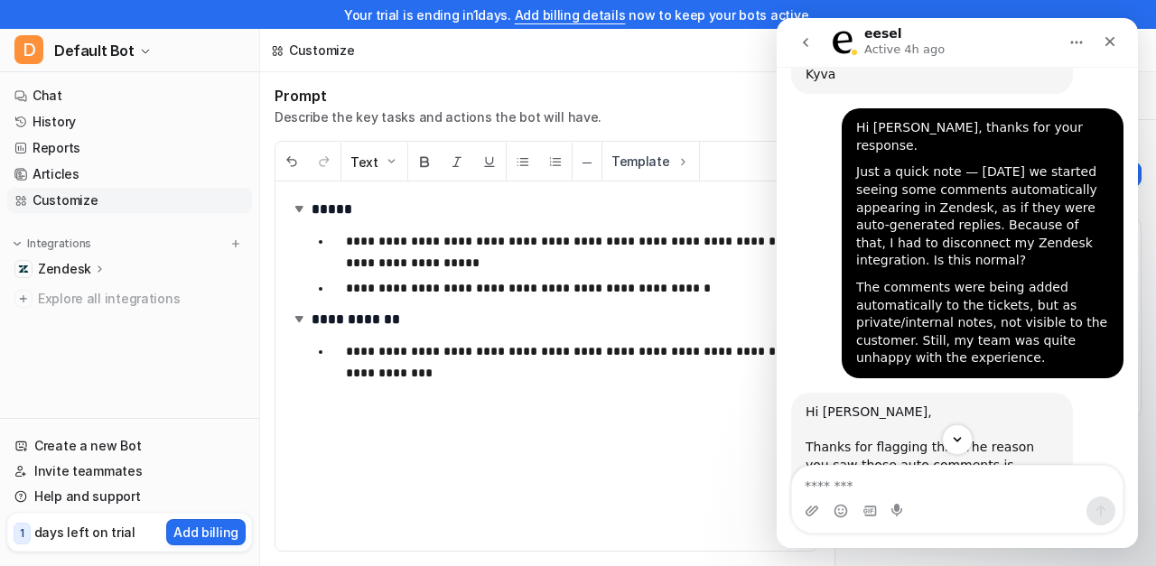
drag, startPoint x: 940, startPoint y: 273, endPoint x: 889, endPoint y: 296, distance: 55.8
click at [889, 439] on div "Thanks for flagging this! The reason you saw those auto comments is because the…" at bounding box center [931, 518] width 253 height 159
drag, startPoint x: 880, startPoint y: 293, endPoint x: 929, endPoint y: 293, distance: 48.8
click at [880, 439] on div "Thanks for flagging this! The reason you saw those auto comments is because the…" at bounding box center [931, 518] width 253 height 159
drag, startPoint x: 861, startPoint y: 292, endPoint x: 1017, endPoint y: 285, distance: 155.4
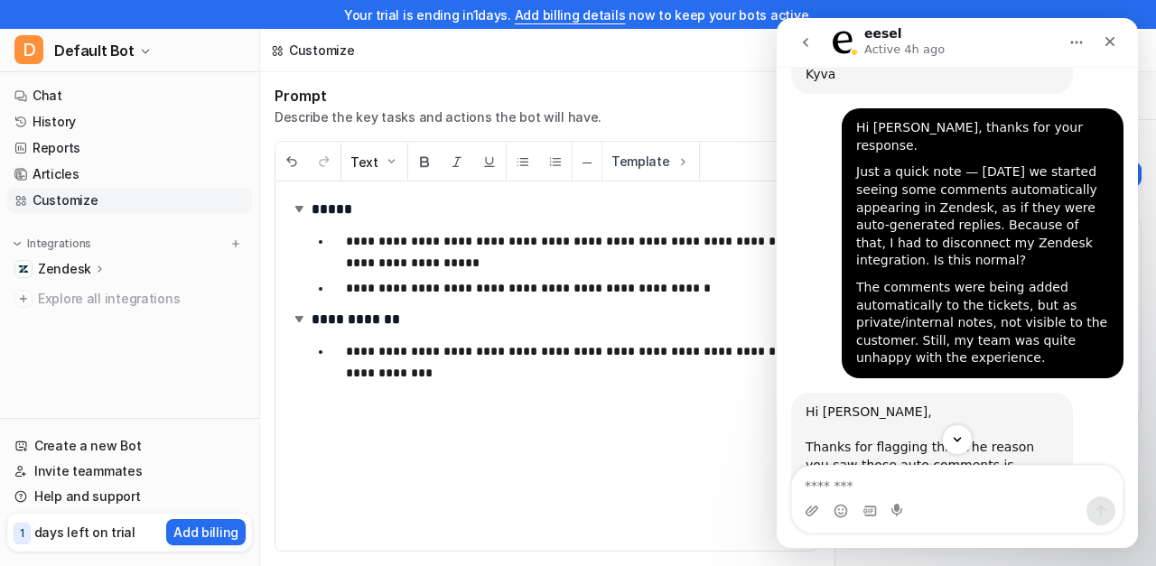
click at [1017, 439] on div "Thanks for flagging this! The reason you saw those auto comments is because the…" at bounding box center [931, 518] width 253 height 159
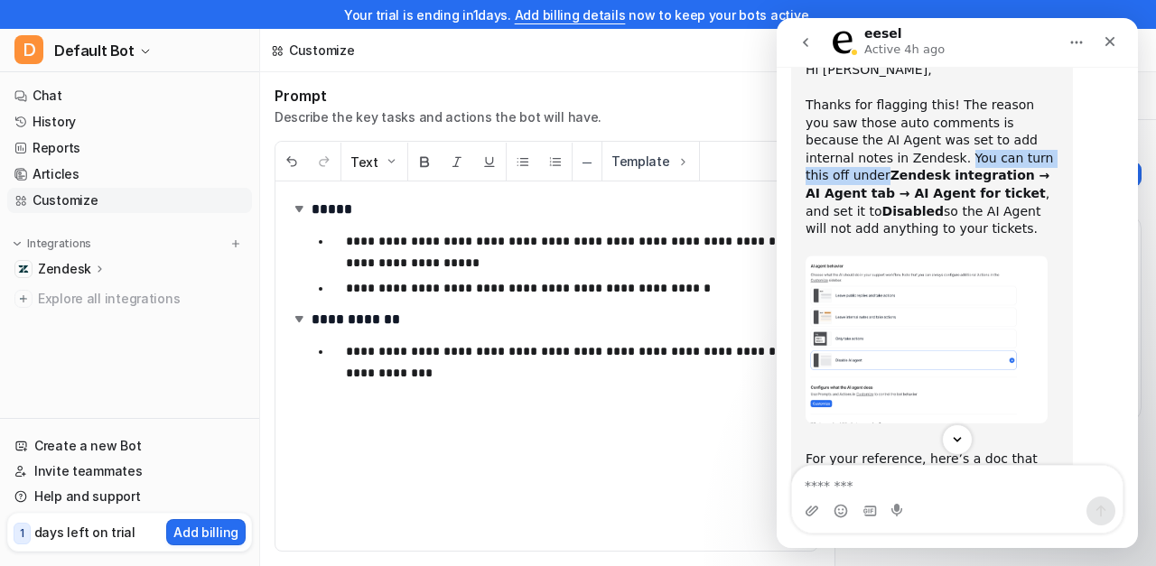
scroll to position [2678, 0]
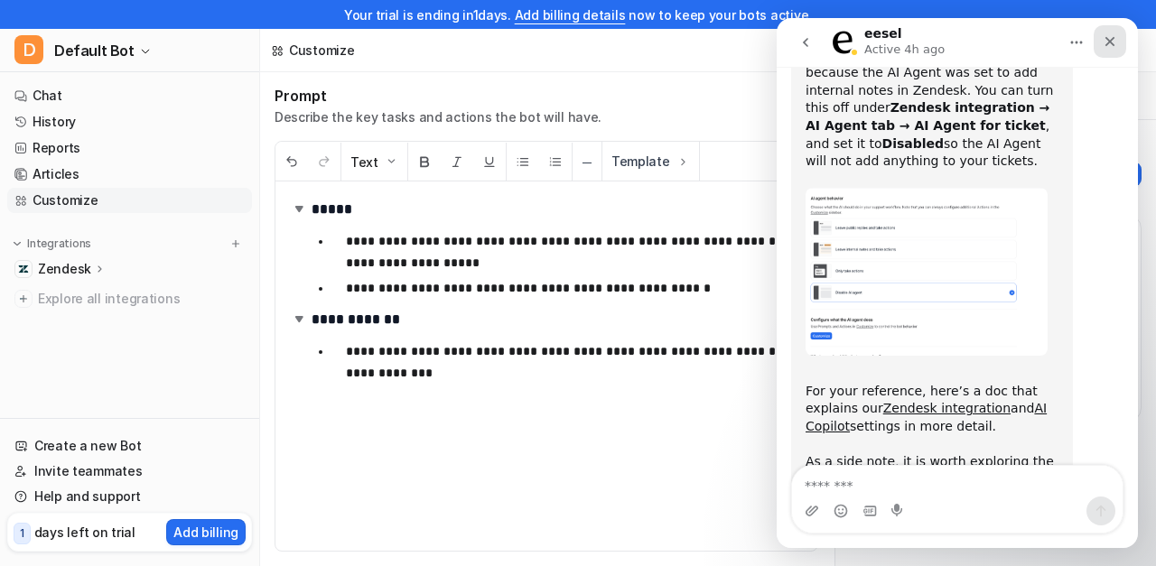
click at [1114, 39] on icon "Close" at bounding box center [1110, 41] width 14 height 14
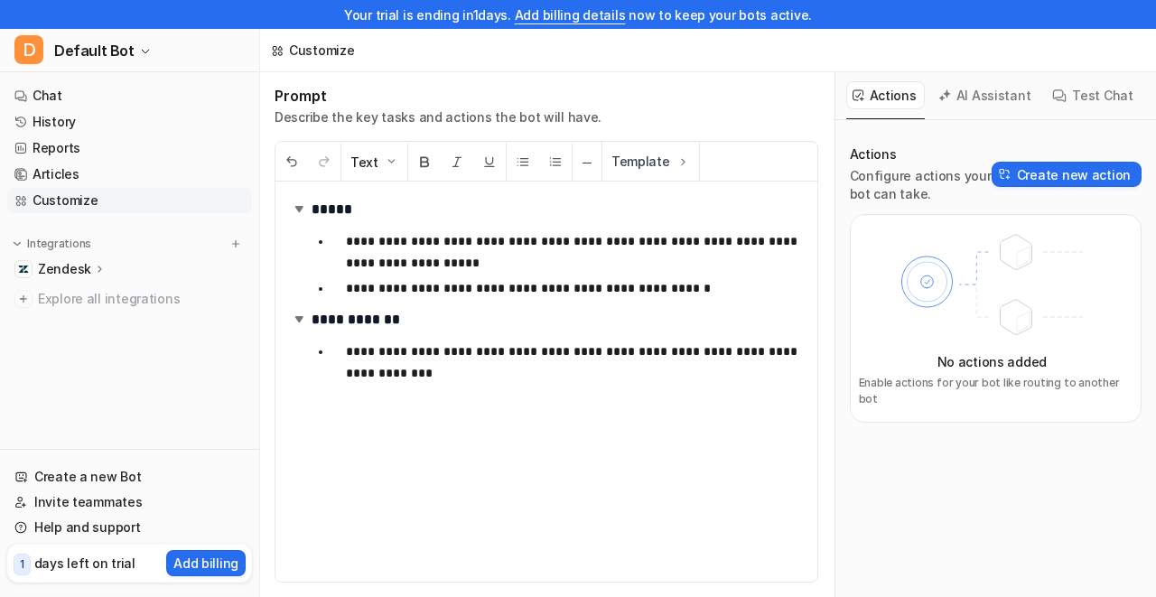
scroll to position [2647, 0]
click at [122, 535] on link "Help and support" at bounding box center [129, 527] width 245 height 25
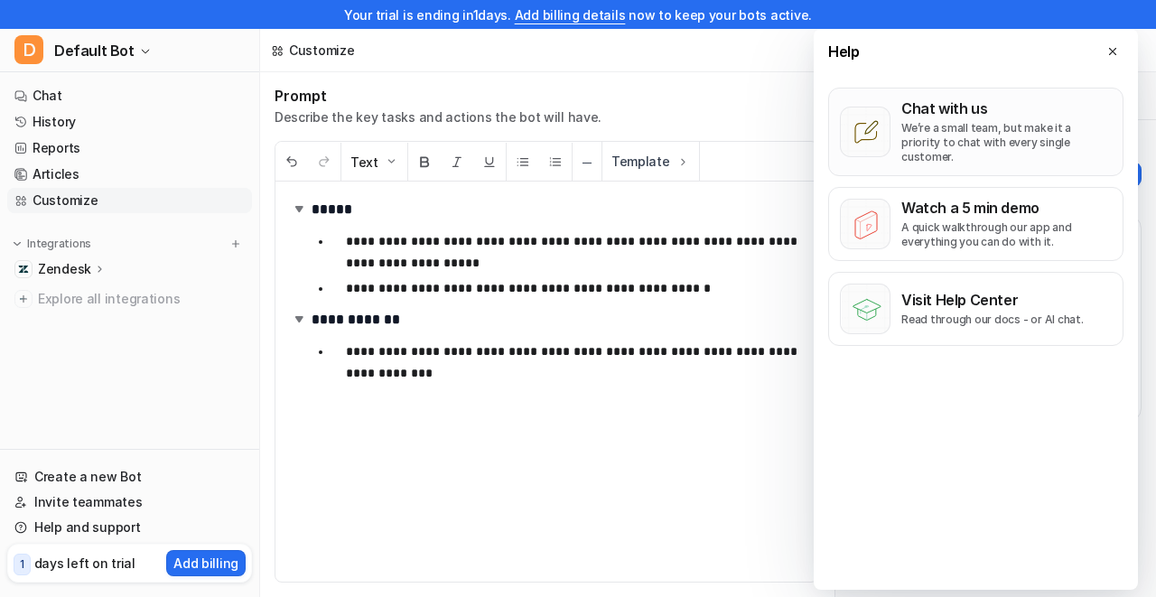
click at [943, 138] on p "We’re a small team, but make it a priority to chat with every single customer." at bounding box center [1006, 142] width 210 height 43
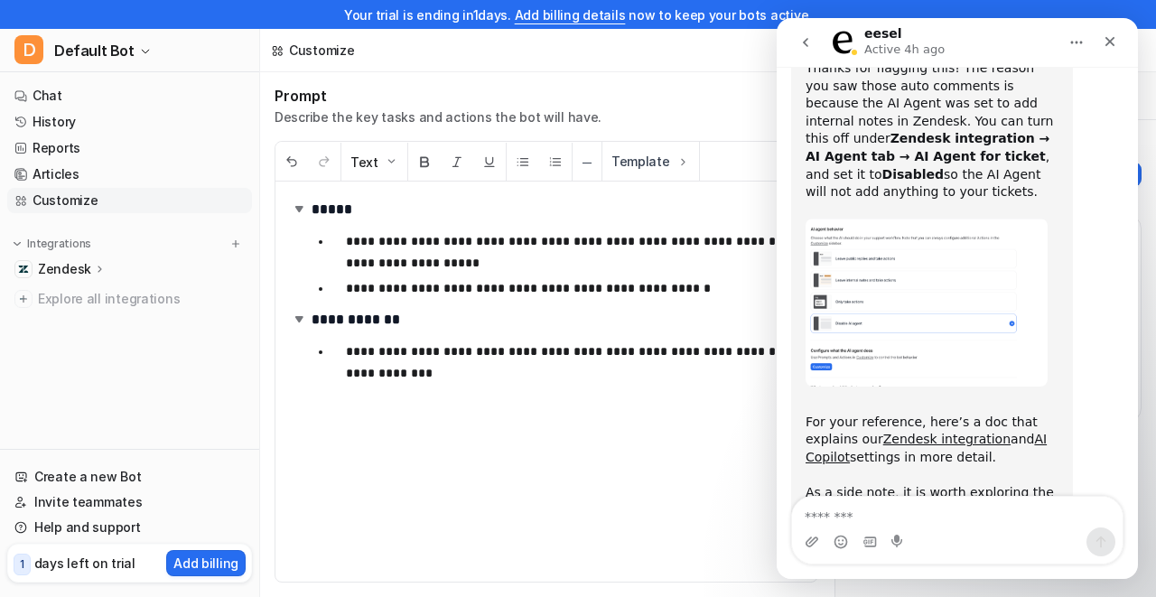
click at [89, 271] on div "Zendesk" at bounding box center [72, 269] width 69 height 18
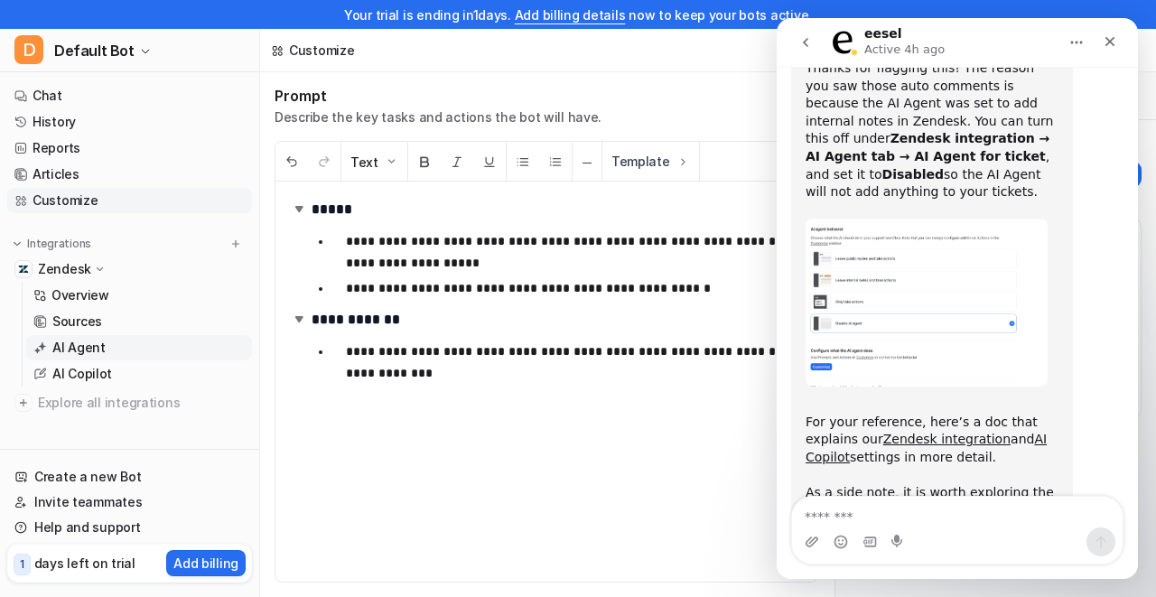
click at [114, 357] on link "AI Agent" at bounding box center [139, 347] width 226 height 25
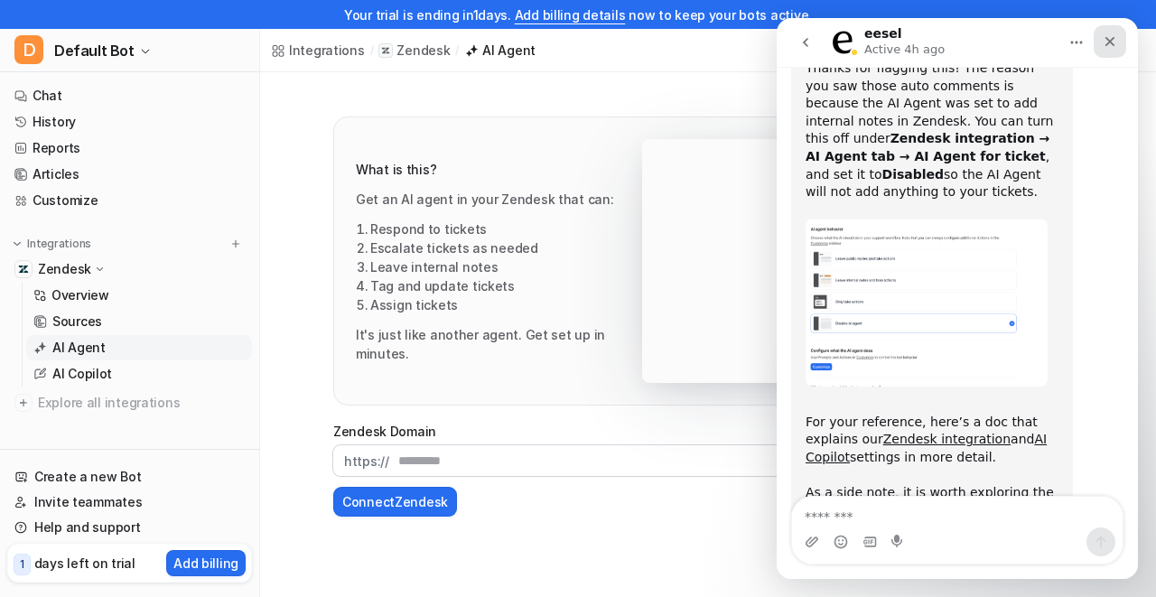
click at [1112, 42] on icon "Close" at bounding box center [1110, 41] width 14 height 14
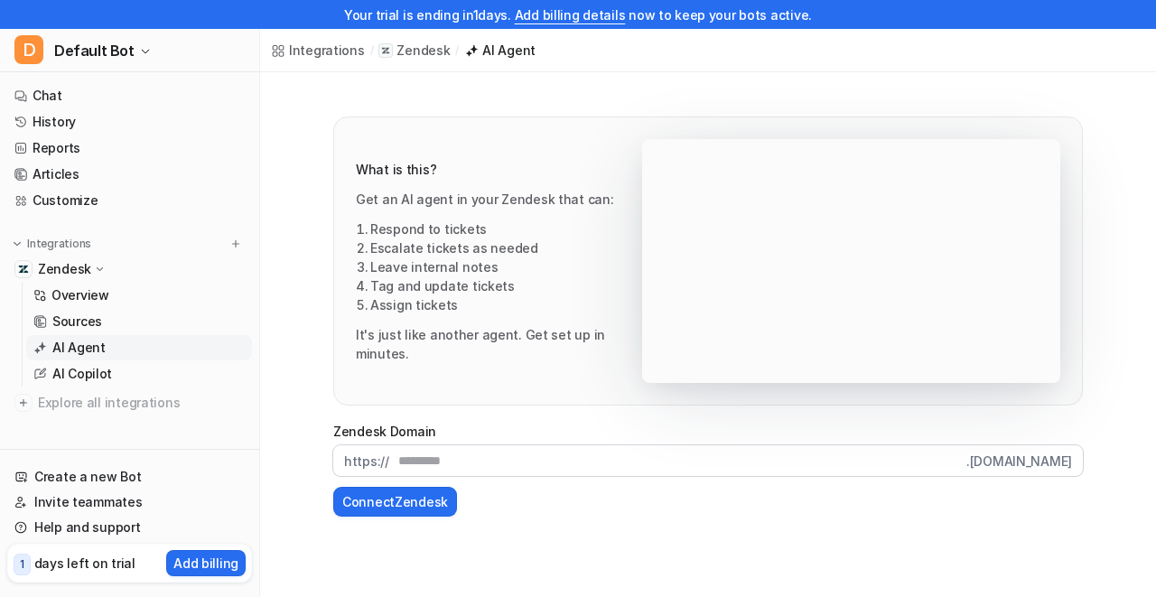
scroll to position [2647, 0]
